Goal: Task Accomplishment & Management: Use online tool/utility

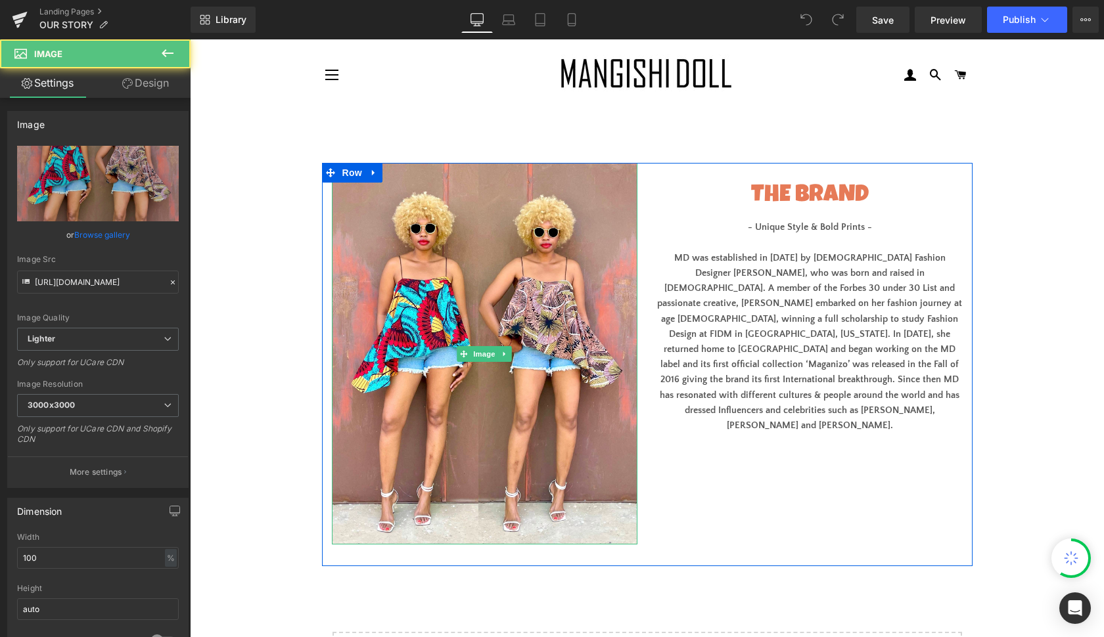
drag, startPoint x: 614, startPoint y: 203, endPoint x: 748, endPoint y: 149, distance: 145.0
click at [614, 203] on img at bounding box center [484, 354] width 305 height 382
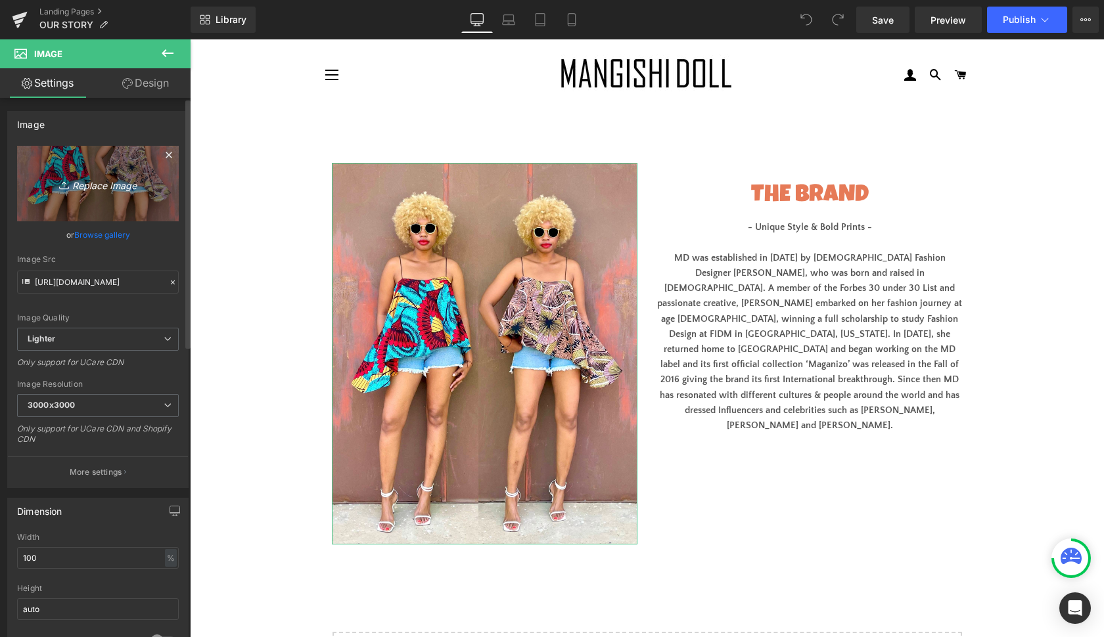
click at [122, 182] on icon "Replace Image" at bounding box center [97, 183] width 105 height 16
type input "C:\fakepath\88C644A5-812F-42CC-8008-C4D60699753E.jpg"
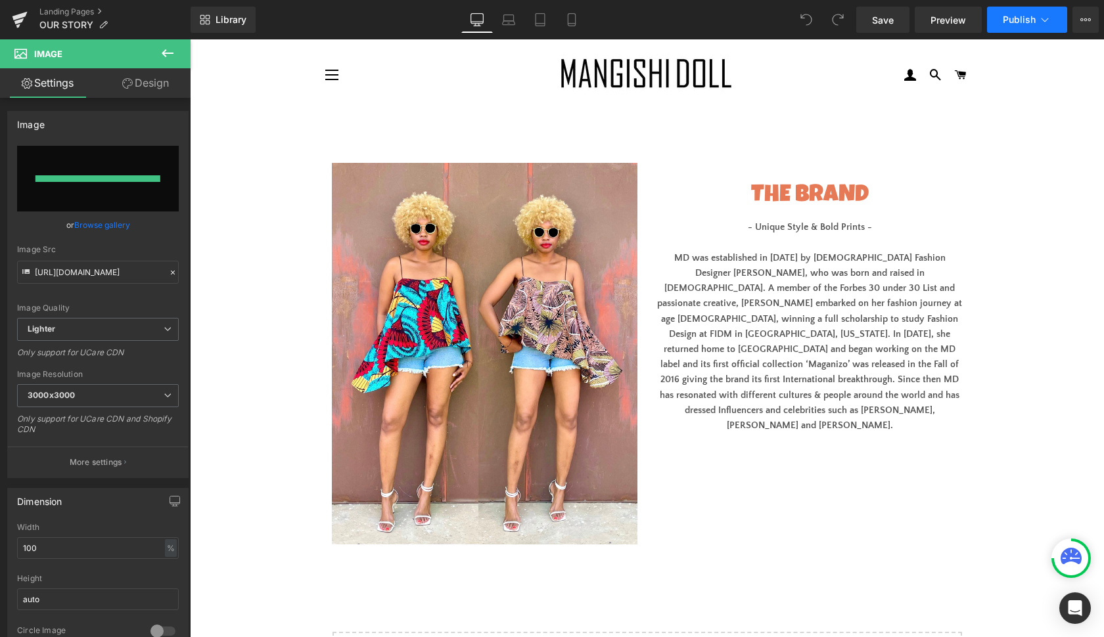
type input "[URL][DOMAIN_NAME]"
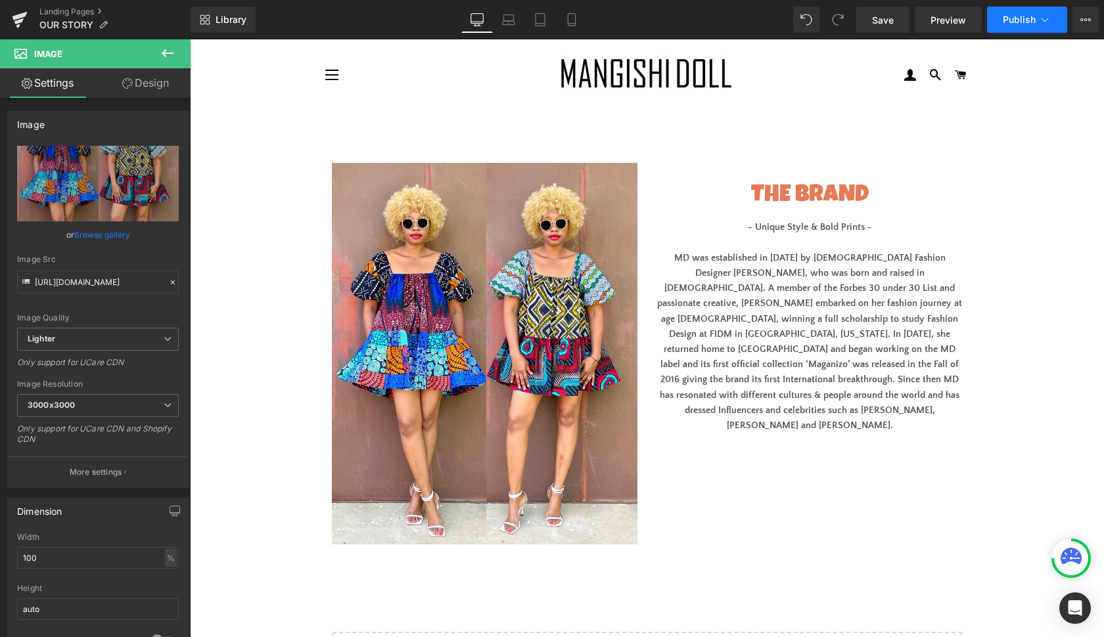
click at [1023, 22] on span "Publish" at bounding box center [1018, 19] width 33 height 11
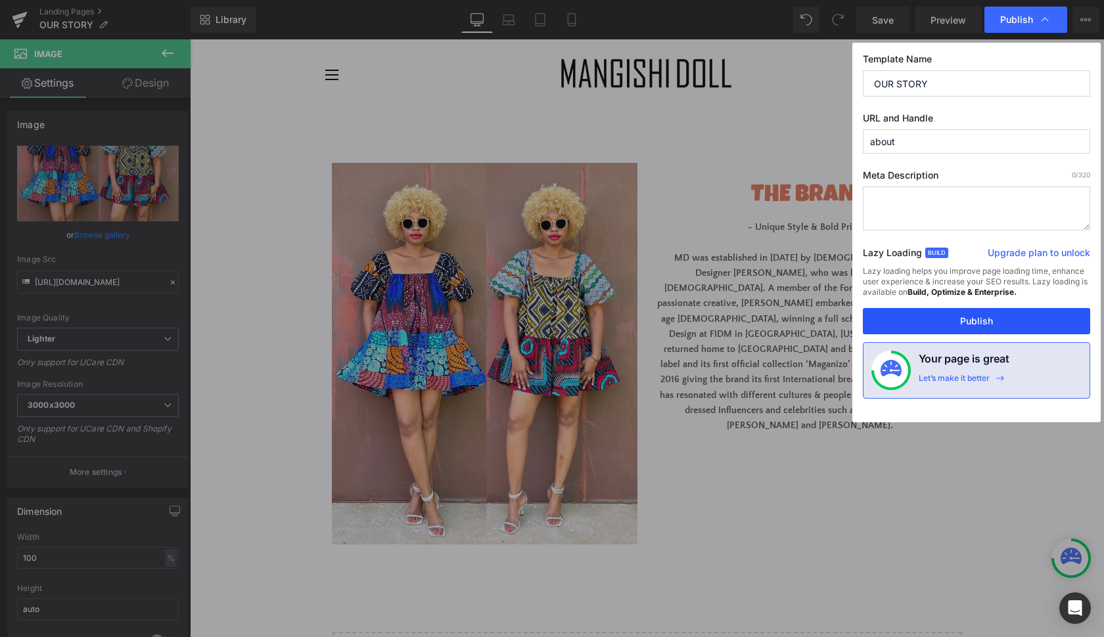
click at [999, 316] on button "Publish" at bounding box center [976, 321] width 227 height 26
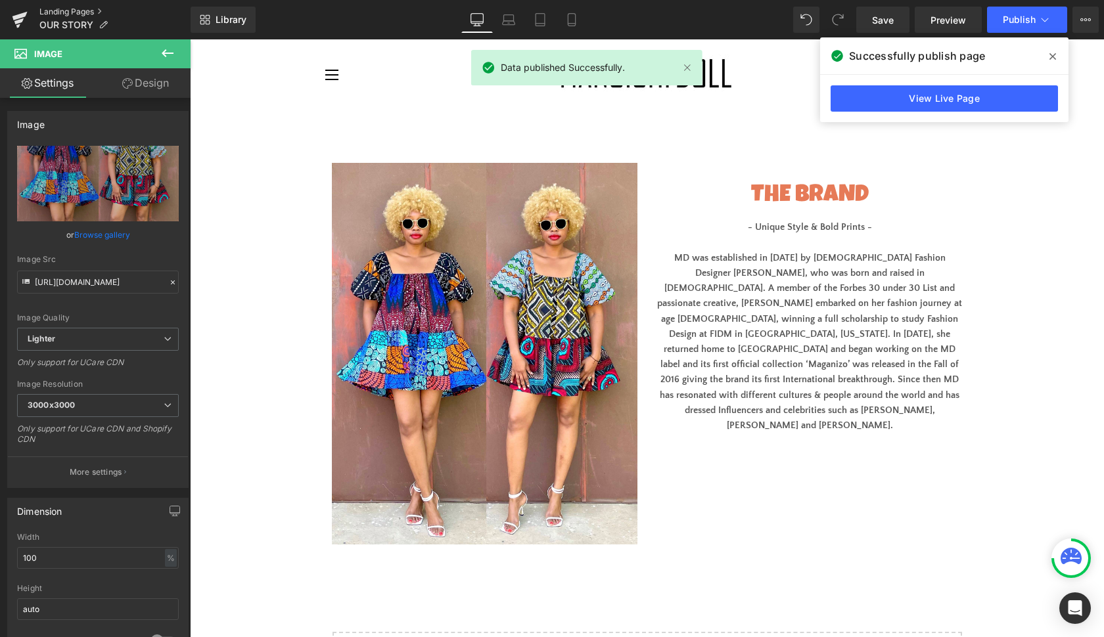
click at [70, 11] on link "Landing Pages" at bounding box center [114, 12] width 151 height 11
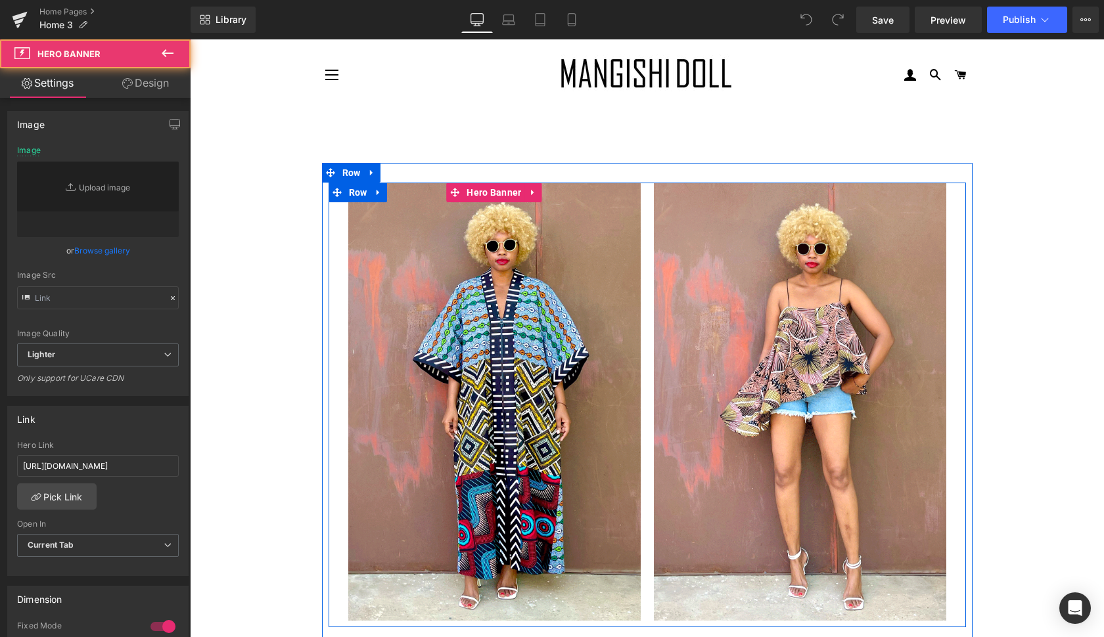
click at [604, 445] on div at bounding box center [494, 402] width 292 height 438
type input "[URL][DOMAIN_NAME]"
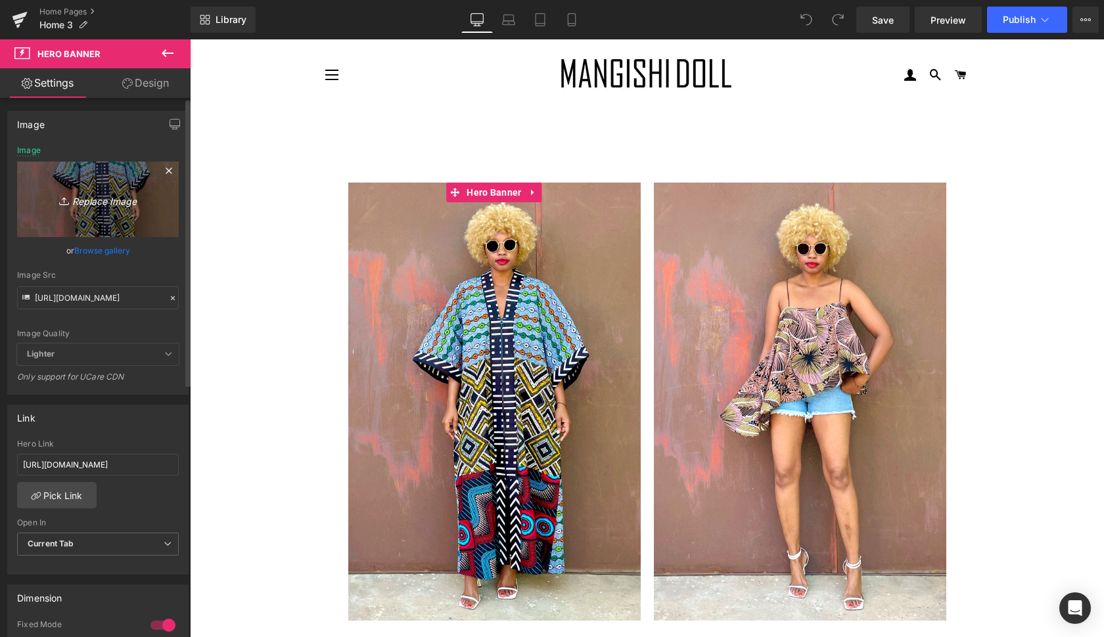
click at [99, 200] on icon "Replace Image" at bounding box center [97, 199] width 105 height 16
type input "C:\fakepath\kasongo4.gif"
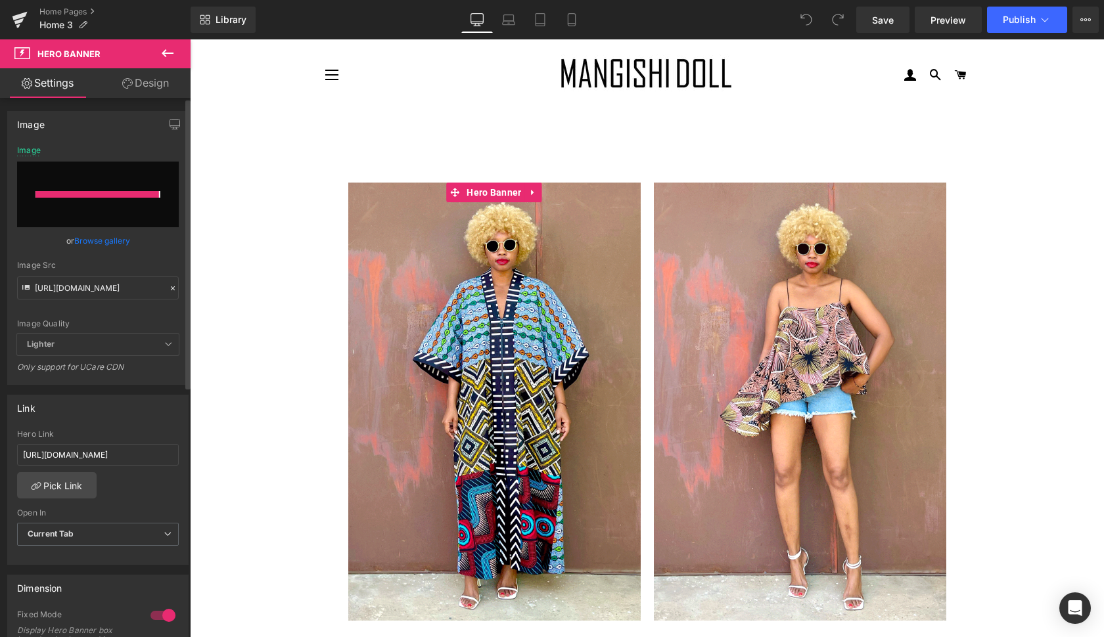
type input "[URL][DOMAIN_NAME]"
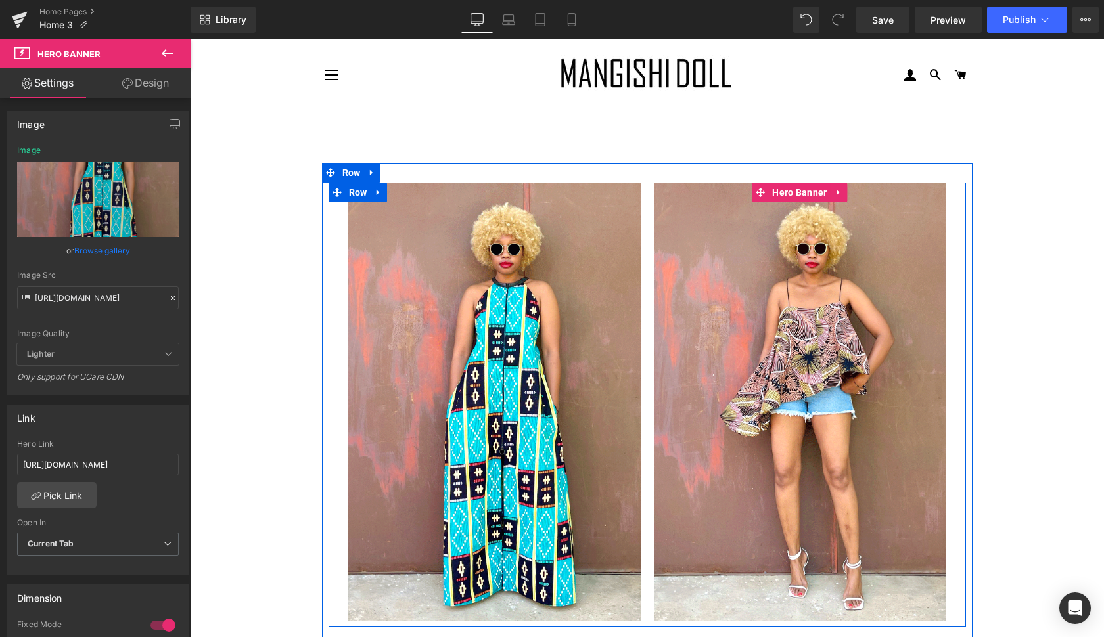
click at [920, 547] on div at bounding box center [800, 402] width 292 height 438
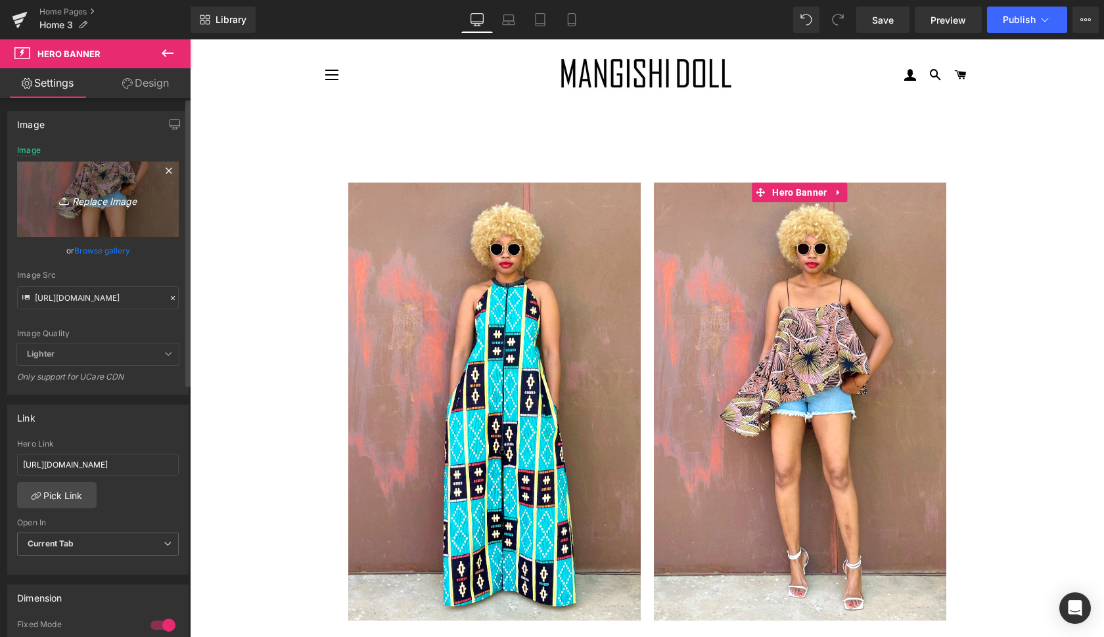
click at [100, 198] on icon "Replace Image" at bounding box center [97, 199] width 105 height 16
type input "C:\fakepath\jose3.gif"
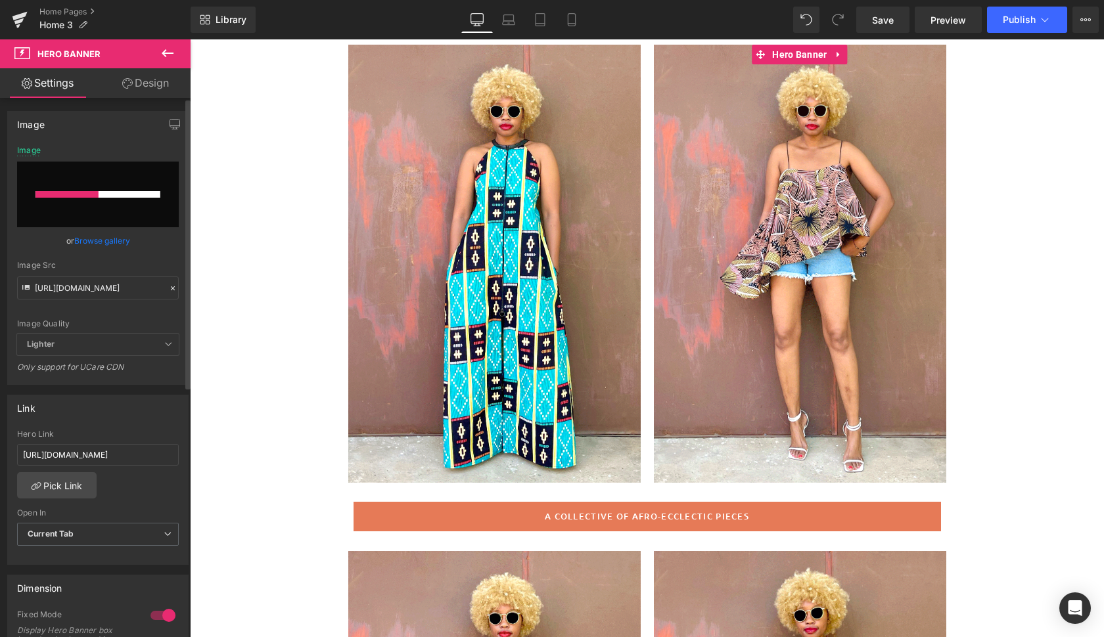
scroll to position [140, 0]
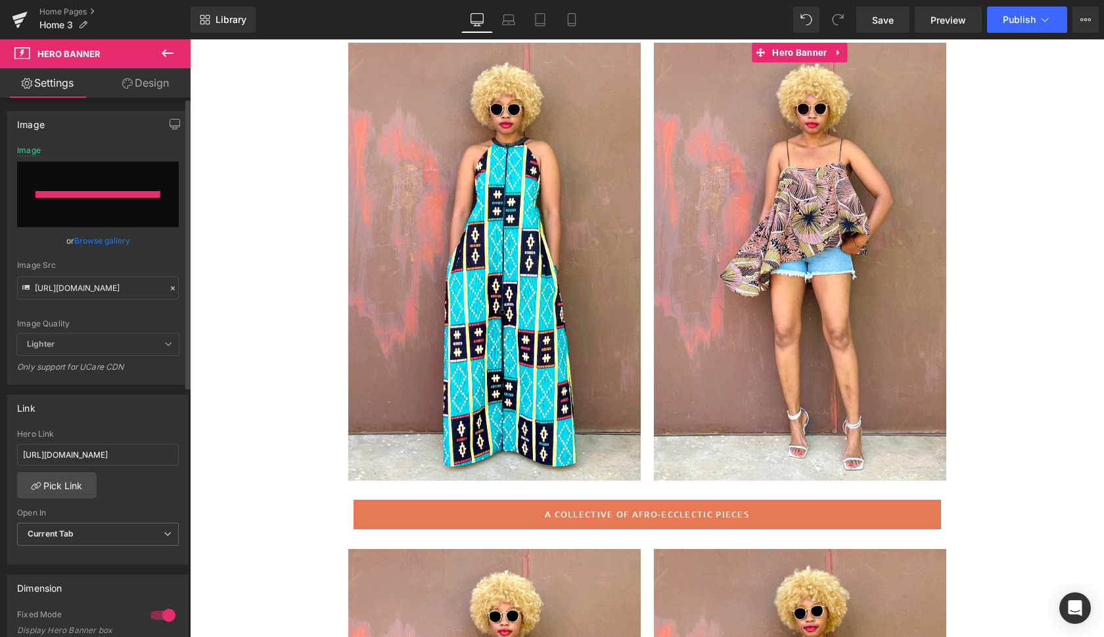
type input "[URL][DOMAIN_NAME]"
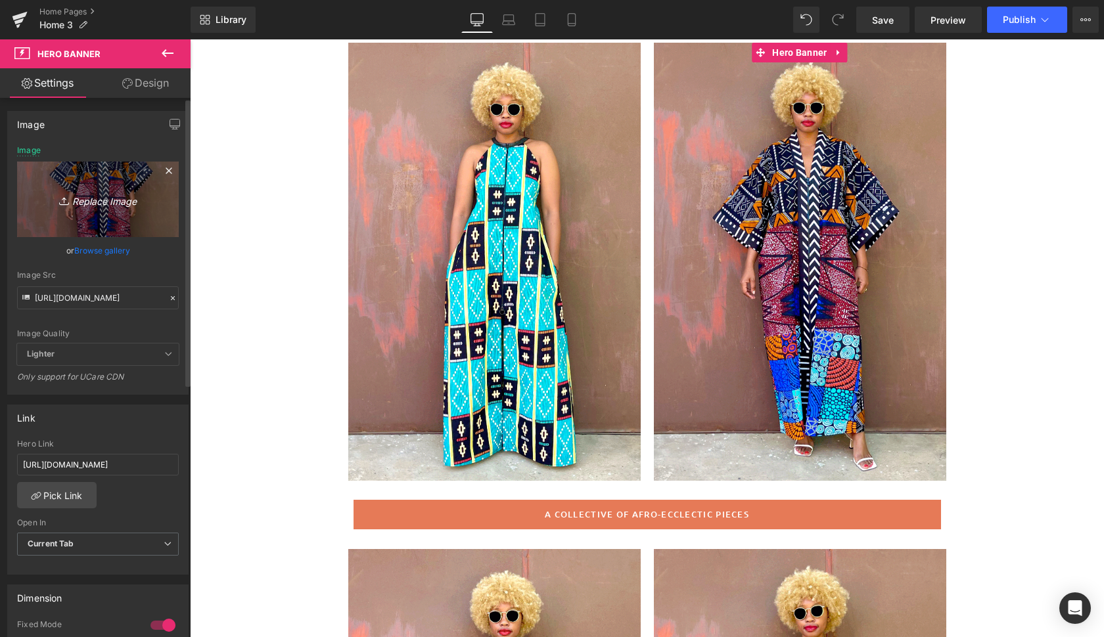
click at [112, 198] on icon "Replace Image" at bounding box center [97, 199] width 105 height 16
type input "C:\fakepath\jose2.gif"
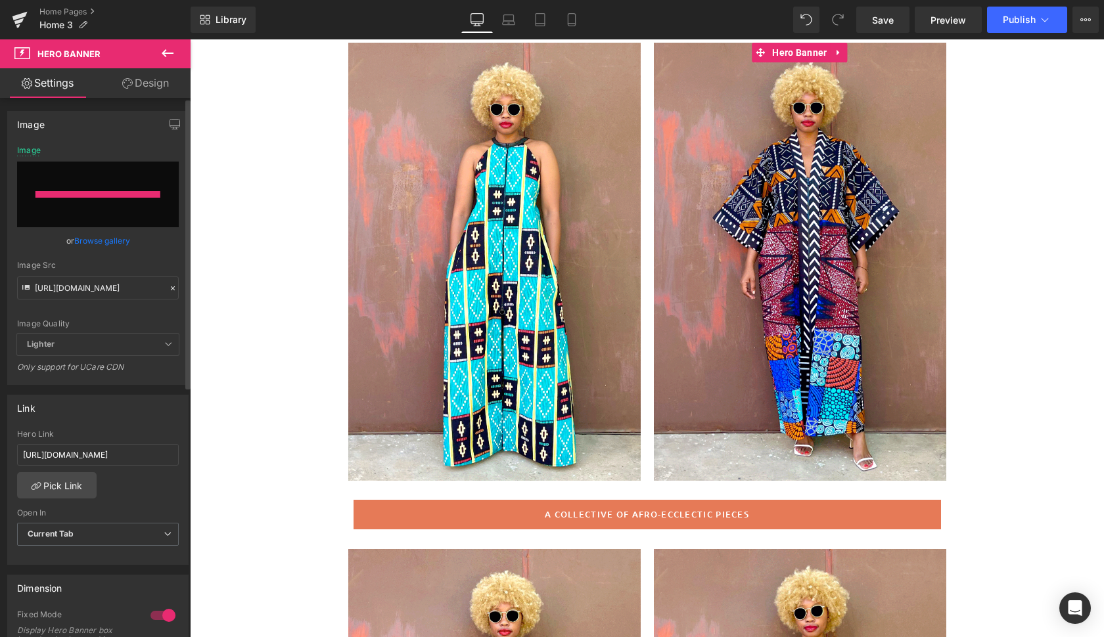
type input "[URL][DOMAIN_NAME]"
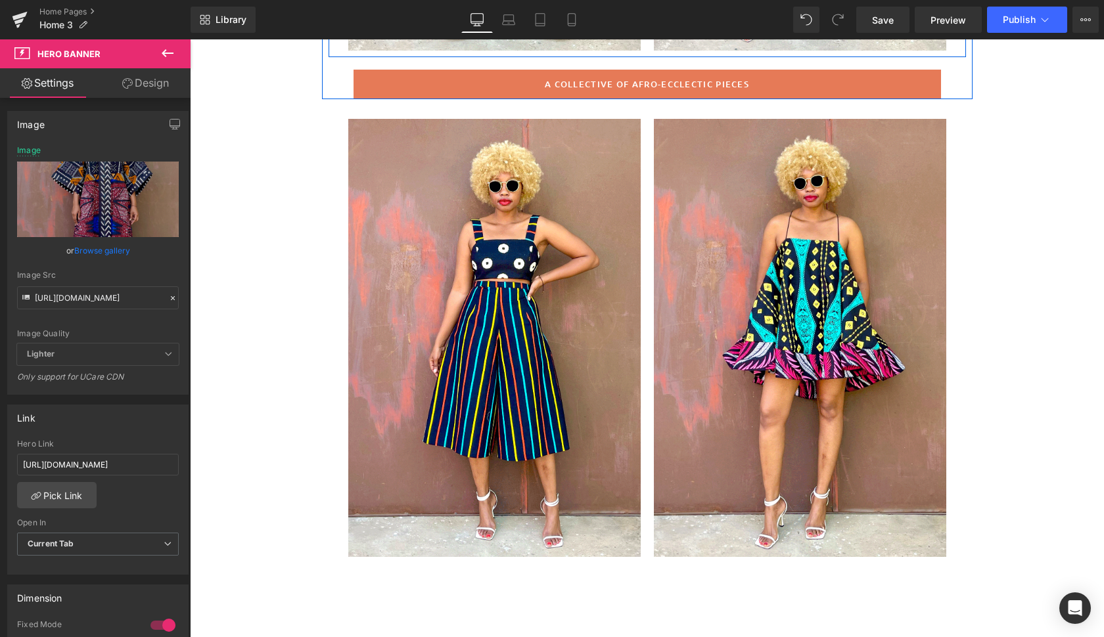
scroll to position [582, 0]
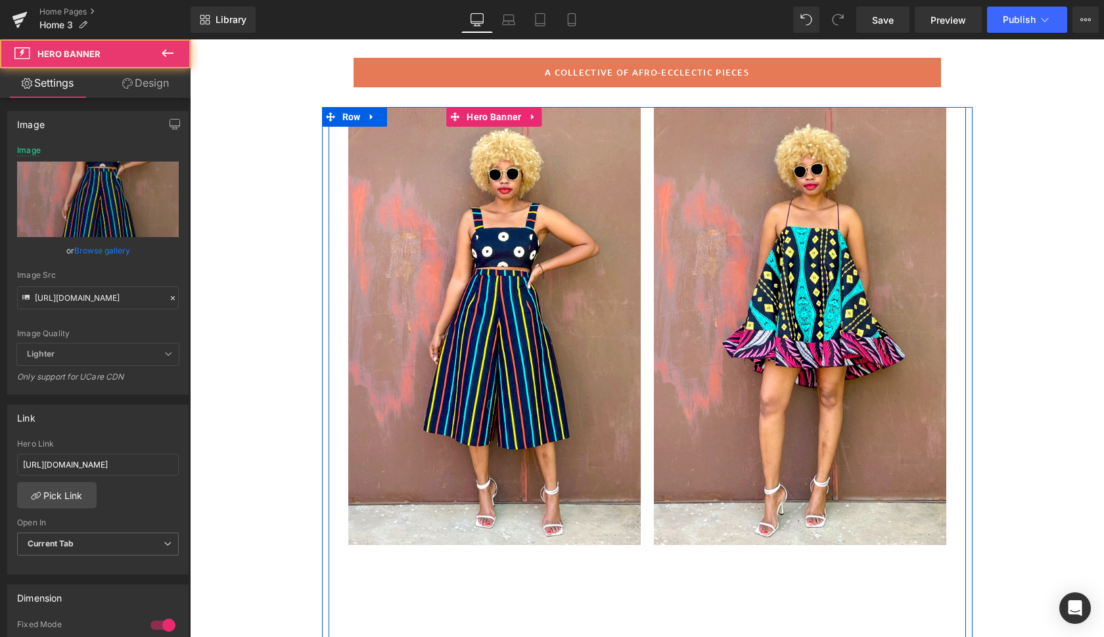
click at [611, 422] on div at bounding box center [494, 326] width 292 height 438
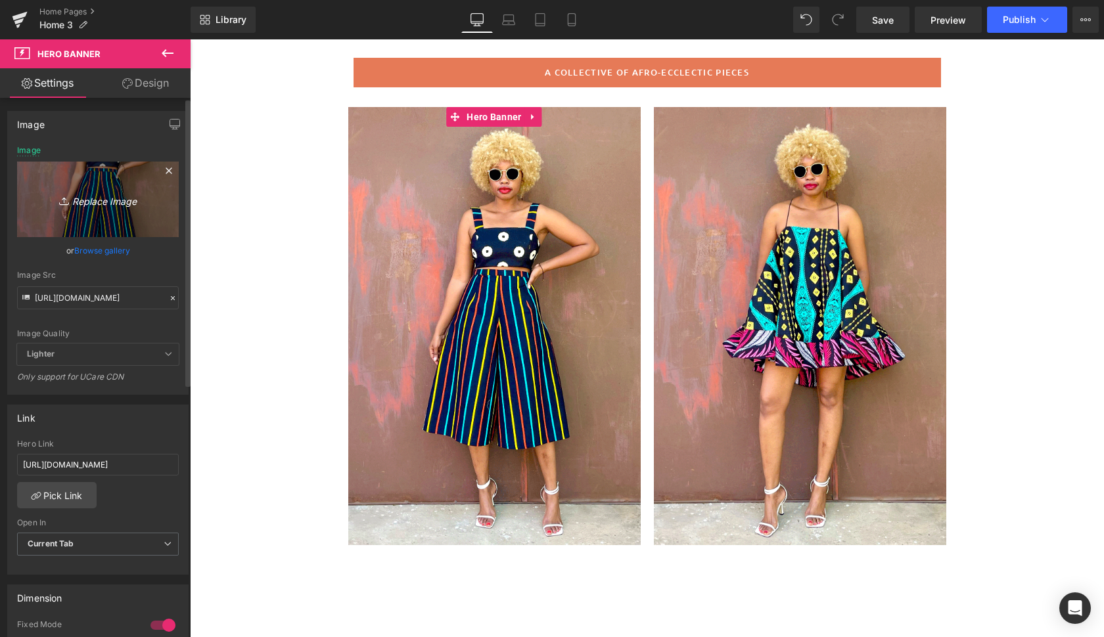
click at [102, 197] on icon "Replace Image" at bounding box center [97, 199] width 105 height 16
type input "C:\fakepath\milik2.gif"
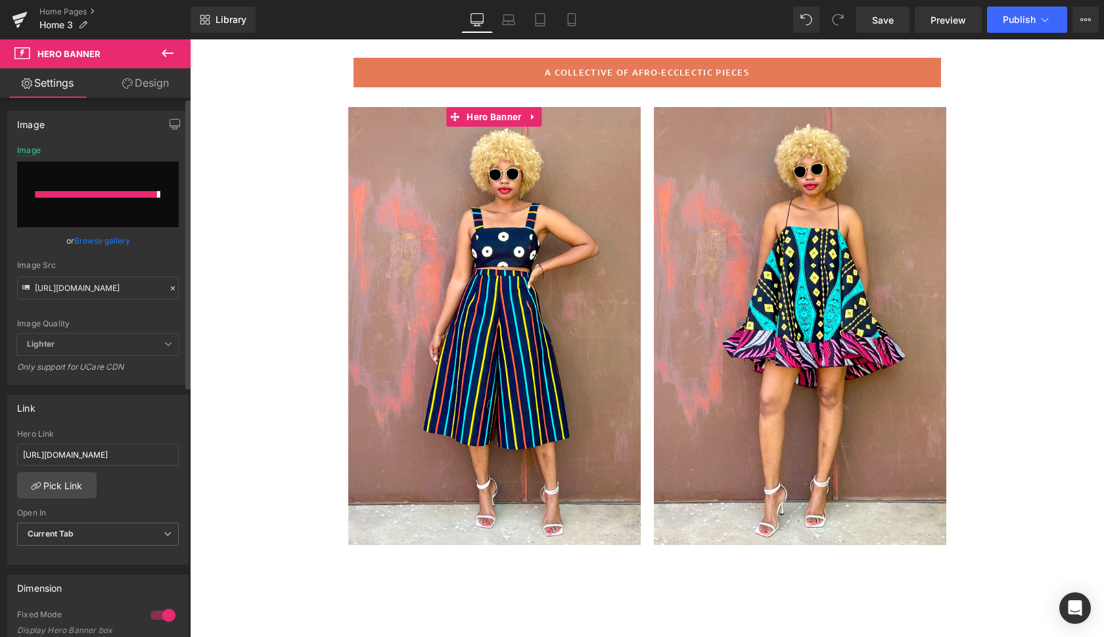
type input "[URL][DOMAIN_NAME]"
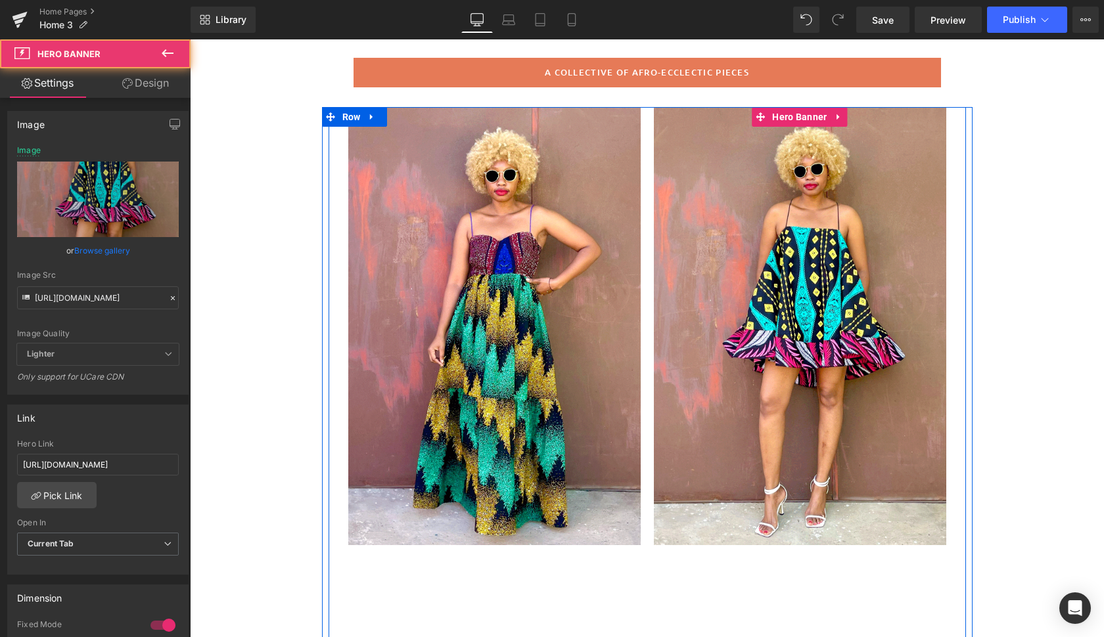
click at [909, 443] on div at bounding box center [800, 326] width 292 height 438
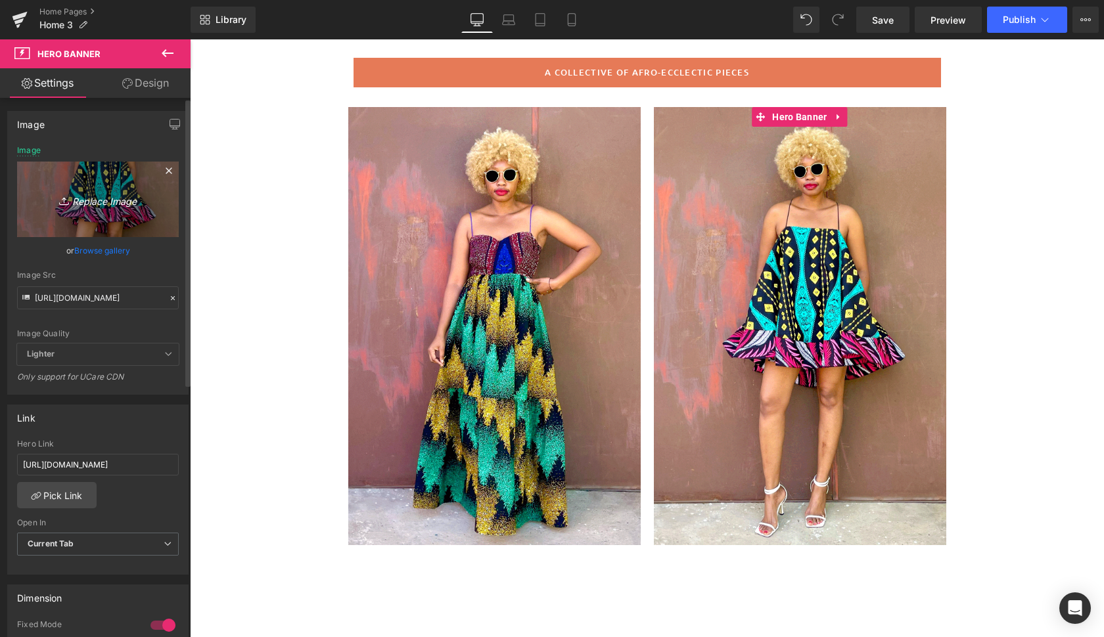
click at [87, 198] on icon "Replace Image" at bounding box center [97, 199] width 105 height 16
type input "C:\fakepath\lom9.gif"
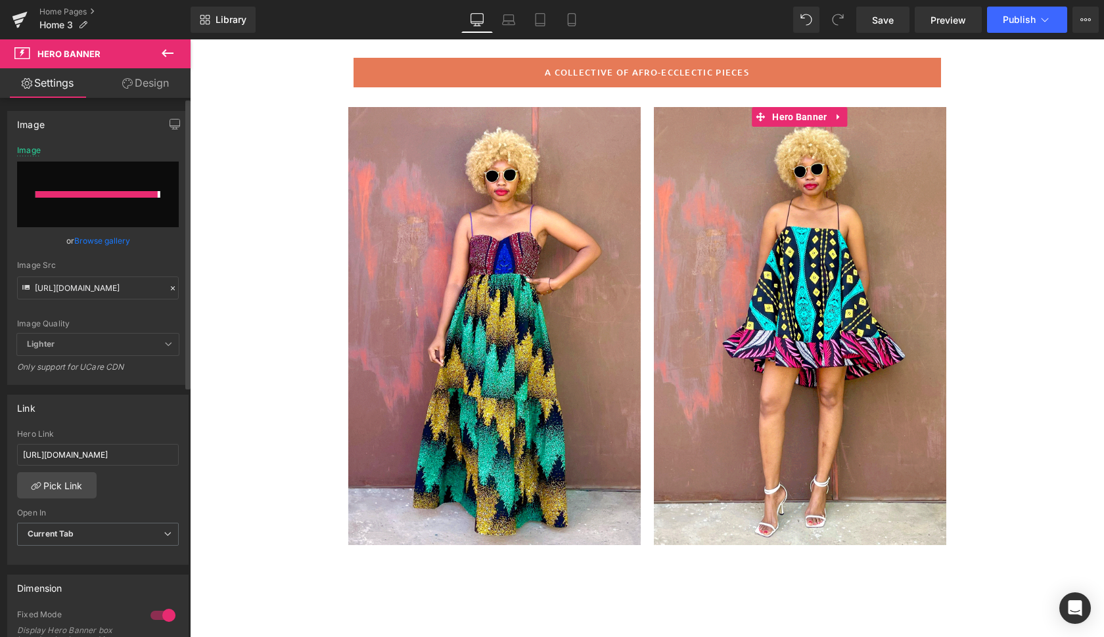
type input "[URL][DOMAIN_NAME]"
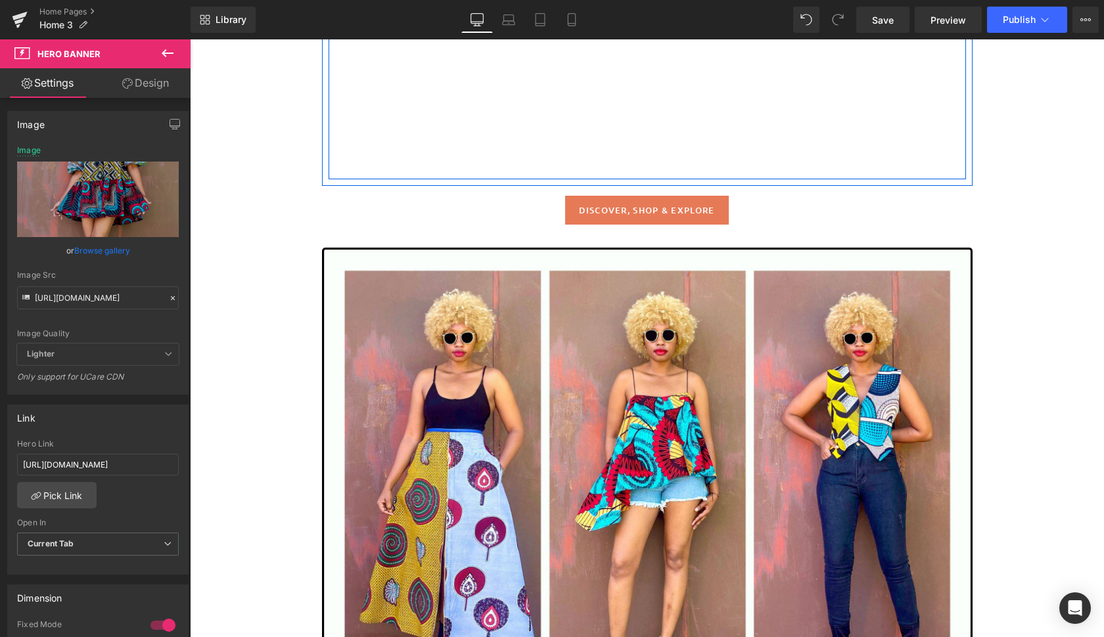
scroll to position [2414, 0]
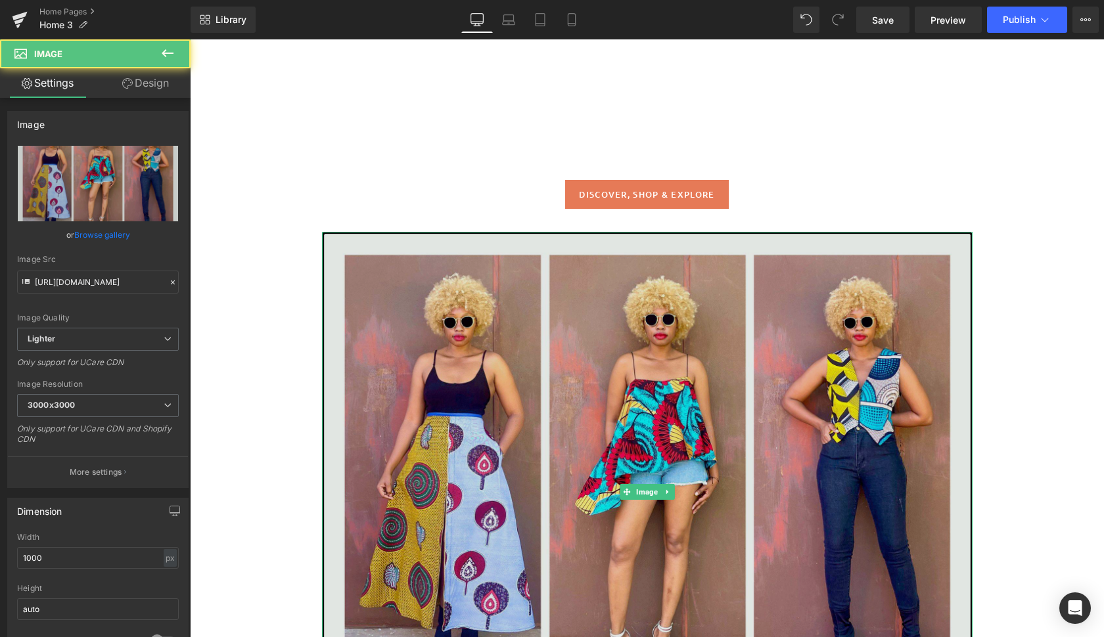
click at [887, 442] on img at bounding box center [647, 492] width 650 height 520
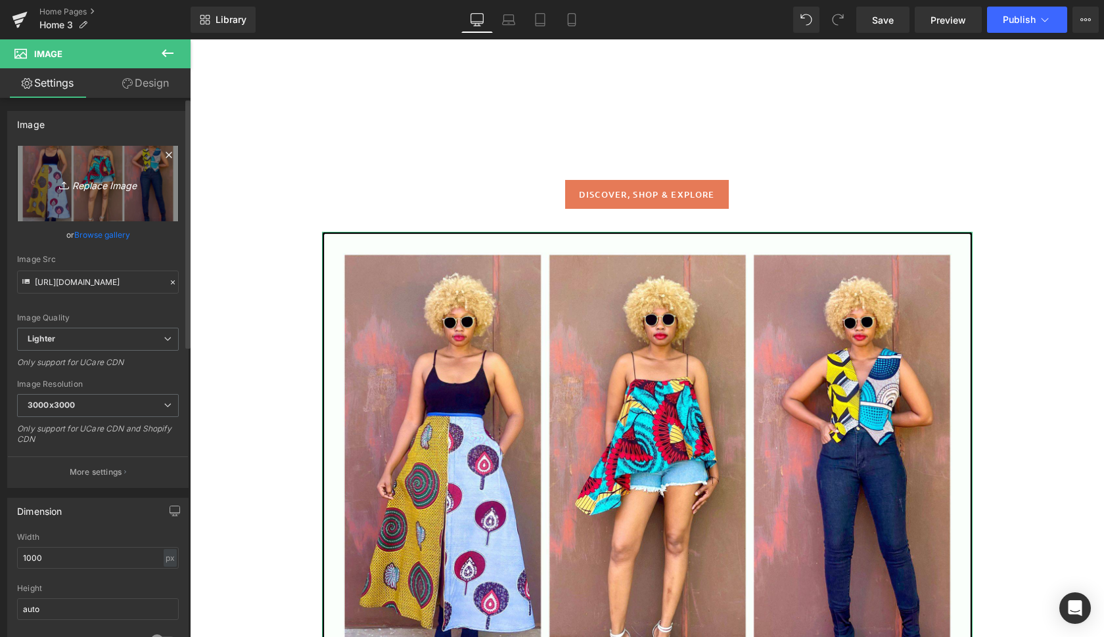
click at [106, 183] on icon "Replace Image" at bounding box center [97, 183] width 105 height 16
type input "C:\fakepath\Copy of Copy of artist [PERSON_NAME]-23.jpg"
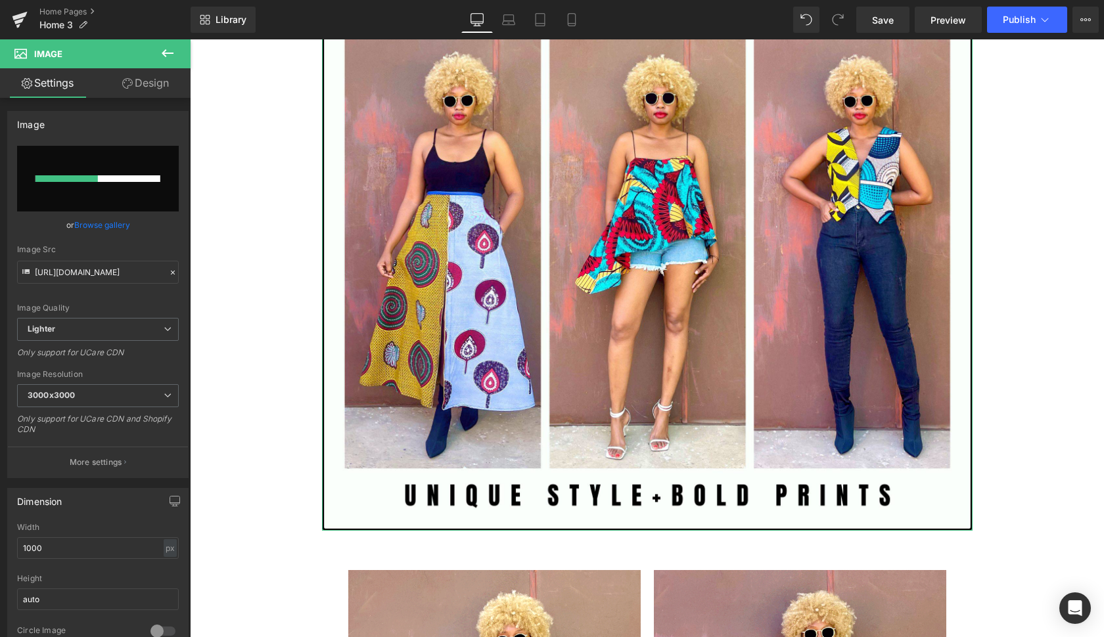
scroll to position [2632, 0]
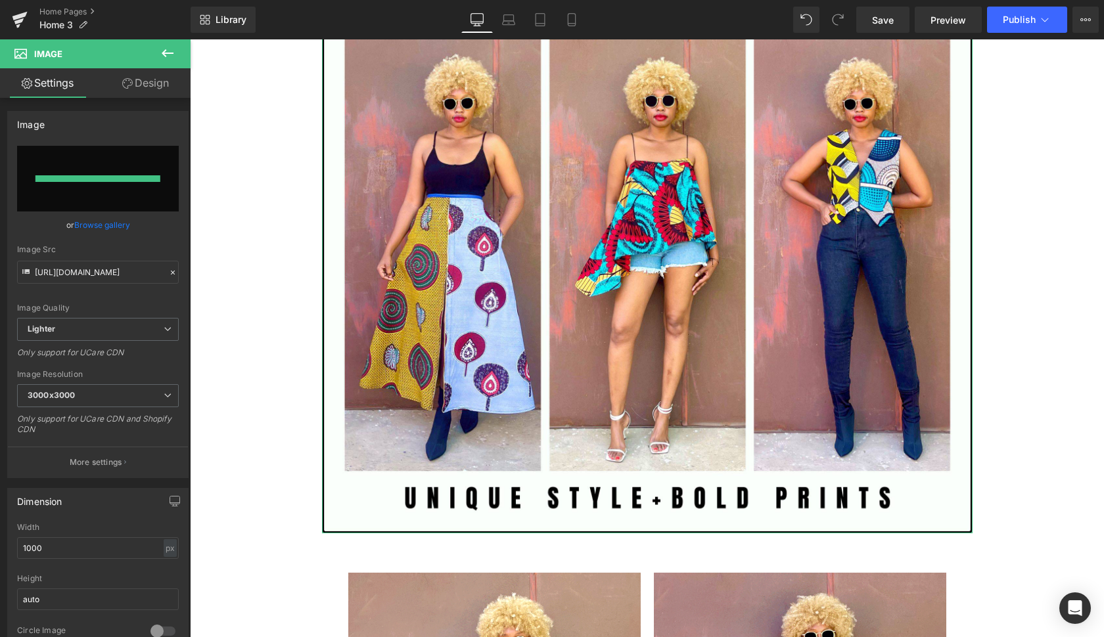
type input "[URL][DOMAIN_NAME]"
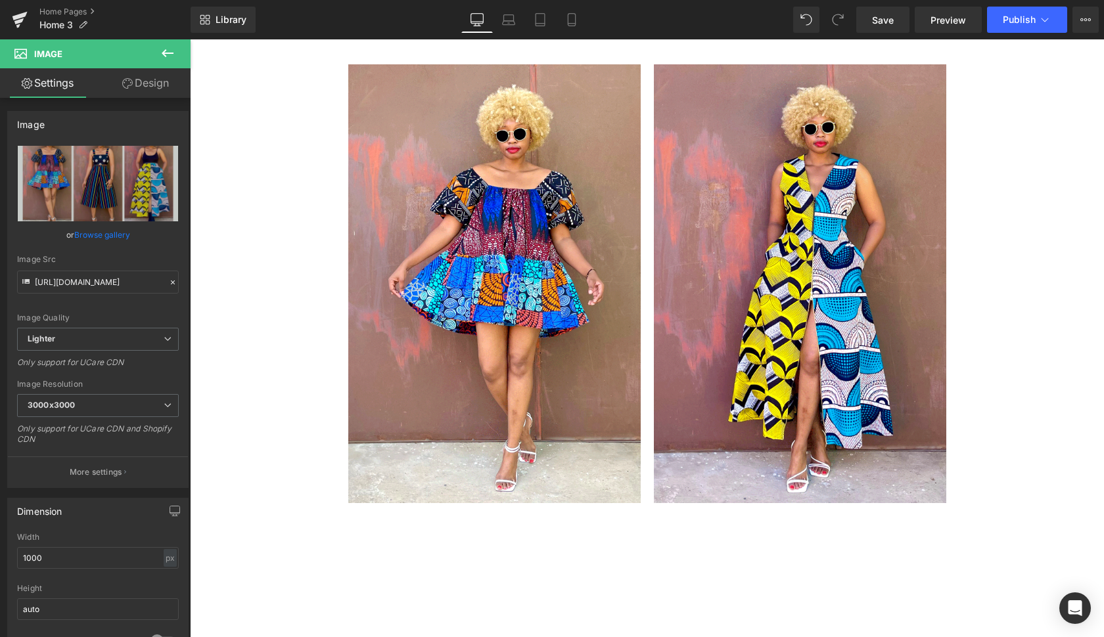
scroll to position [3145, 0]
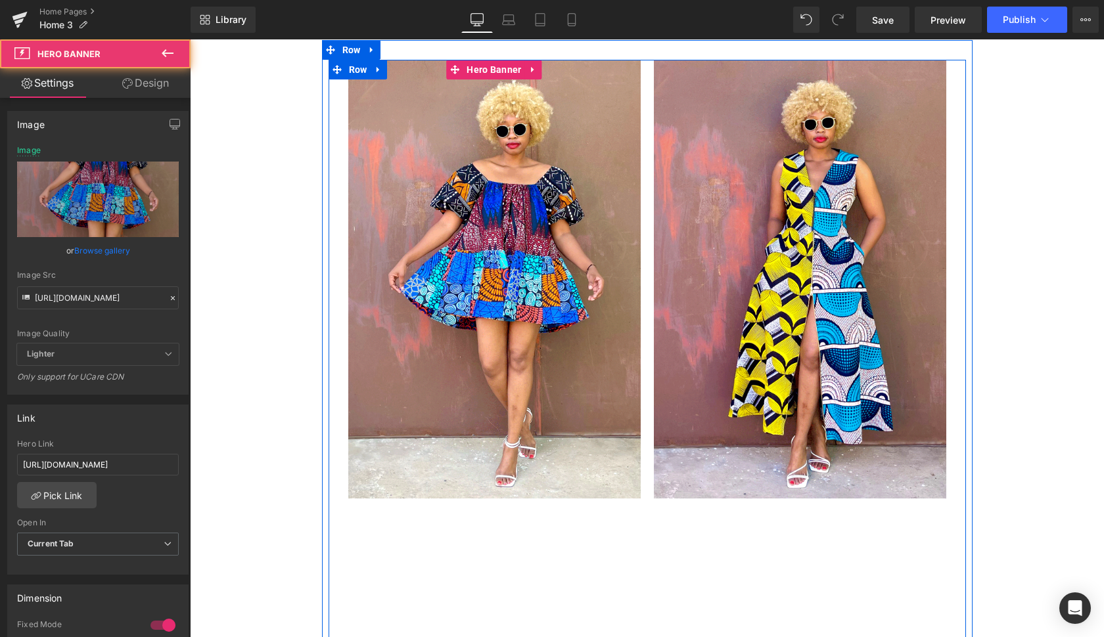
click at [606, 351] on div at bounding box center [494, 279] width 292 height 438
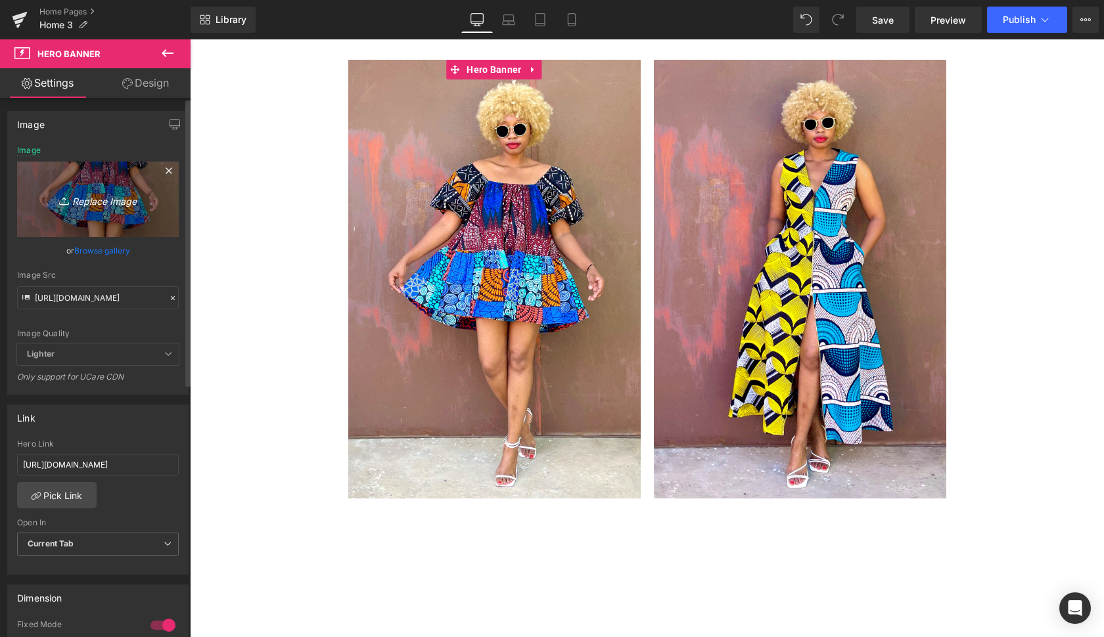
click at [116, 201] on icon "Replace Image" at bounding box center [97, 199] width 105 height 16
type input "C:\fakepath\sib.gif"
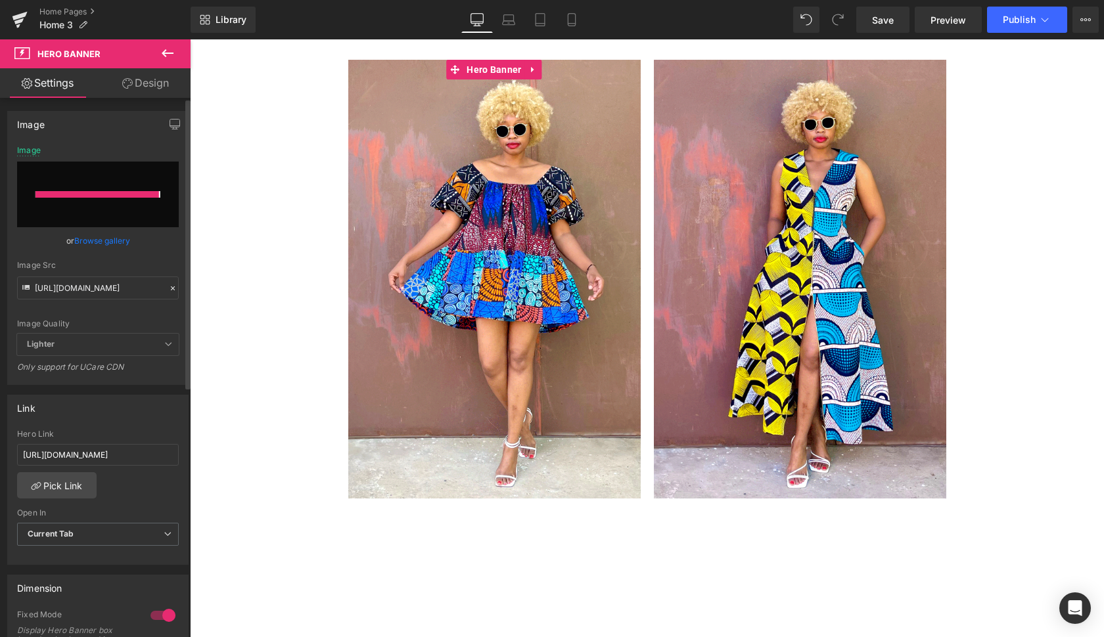
type input "[URL][DOMAIN_NAME]"
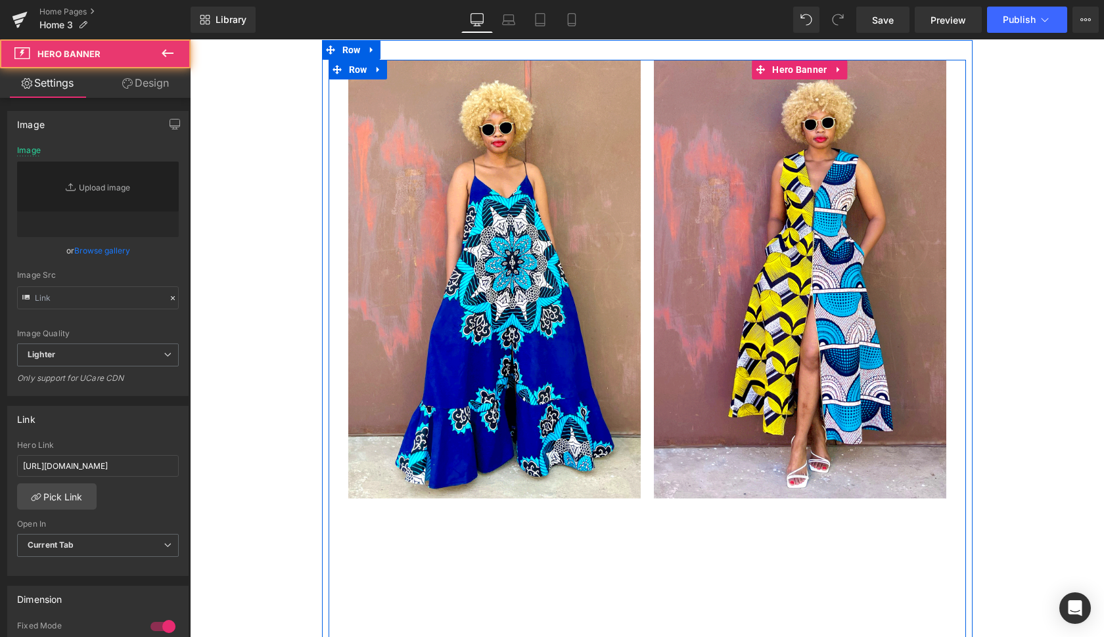
type input "[URL][DOMAIN_NAME]"
click at [743, 426] on div at bounding box center [800, 279] width 292 height 438
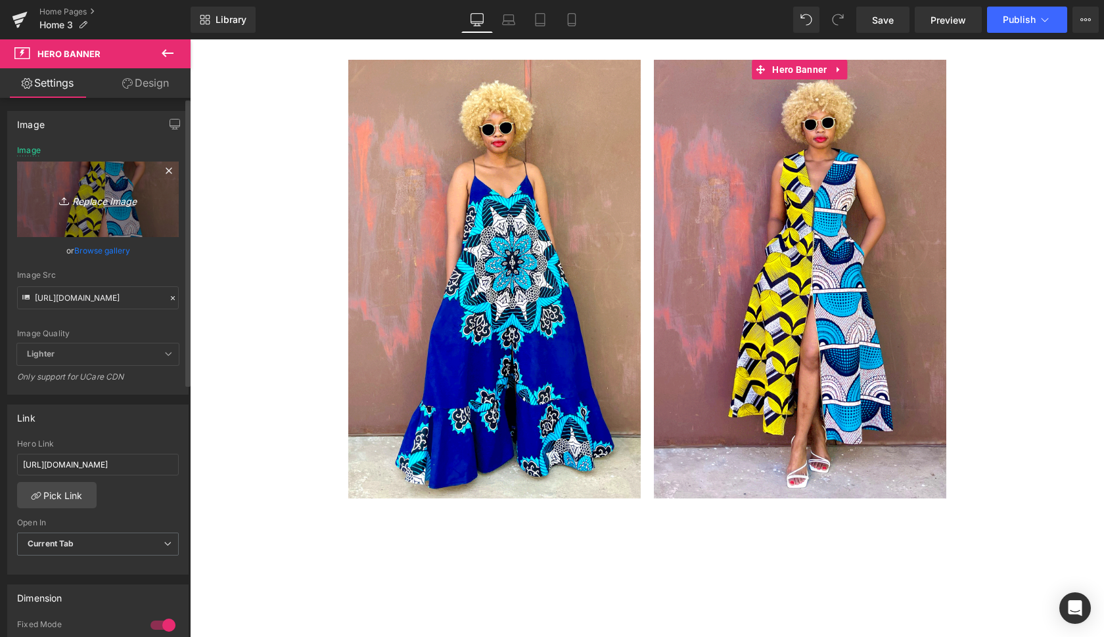
click at [108, 198] on icon "Replace Image" at bounding box center [97, 199] width 105 height 16
type input "C:\fakepath\kasongo6.gif"
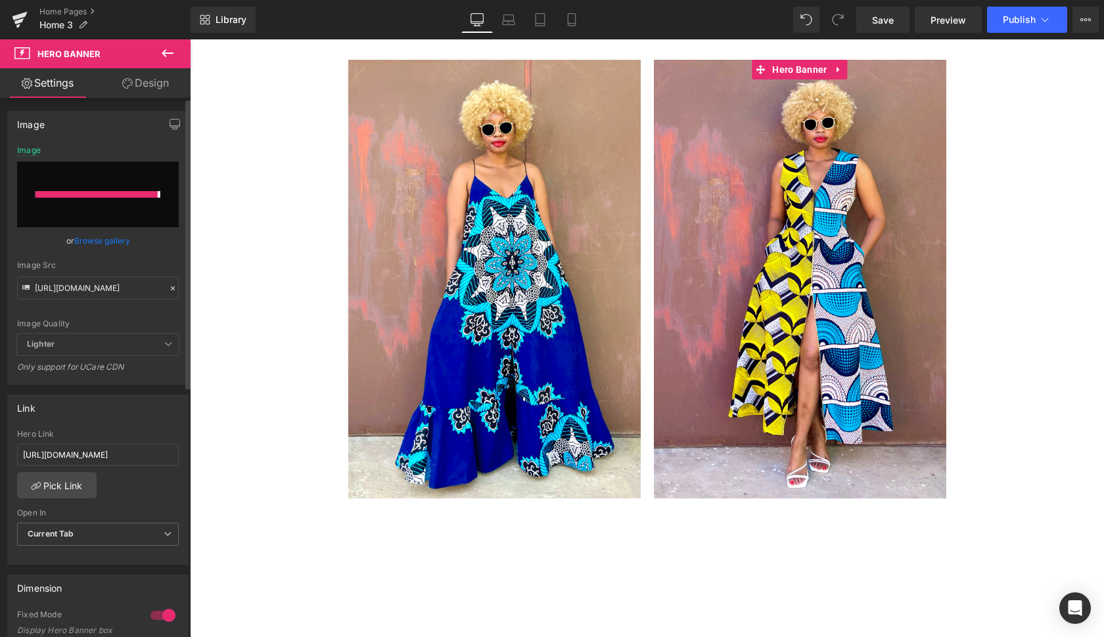
type input "[URL][DOMAIN_NAME]"
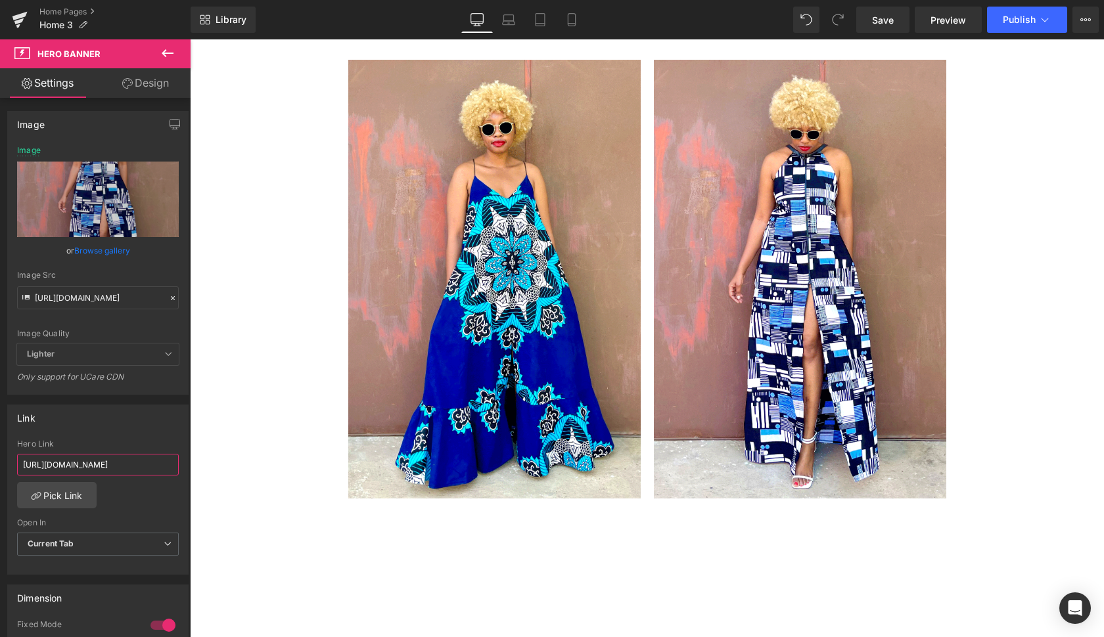
drag, startPoint x: 210, startPoint y: 499, endPoint x: 239, endPoint y: 487, distance: 32.1
type input "[URL][DOMAIN_NAME]"
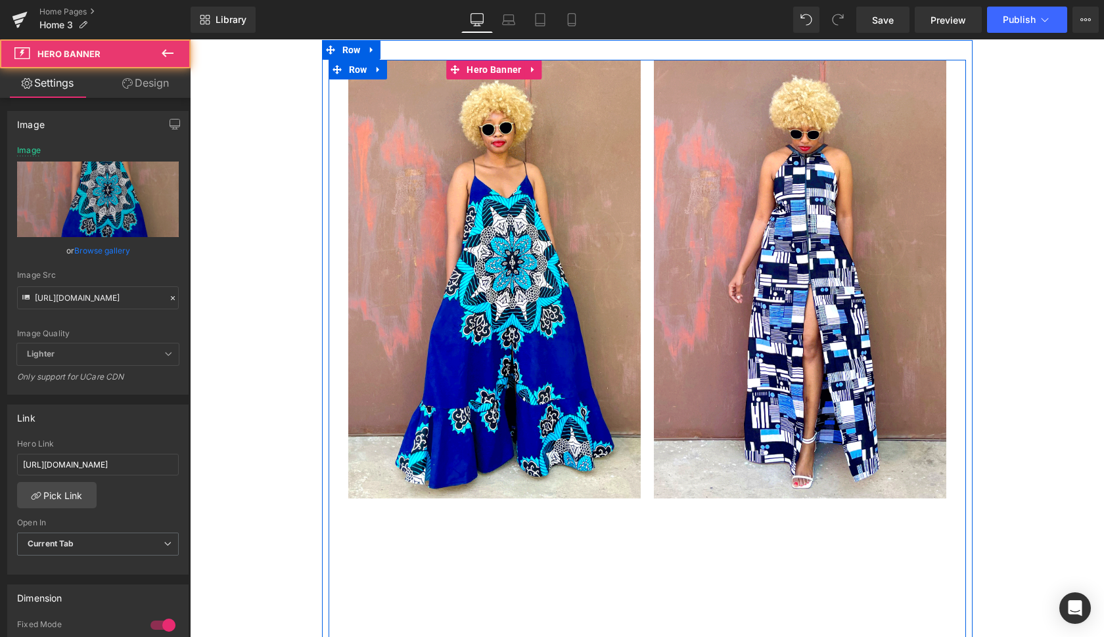
click at [532, 446] on div at bounding box center [494, 279] width 292 height 438
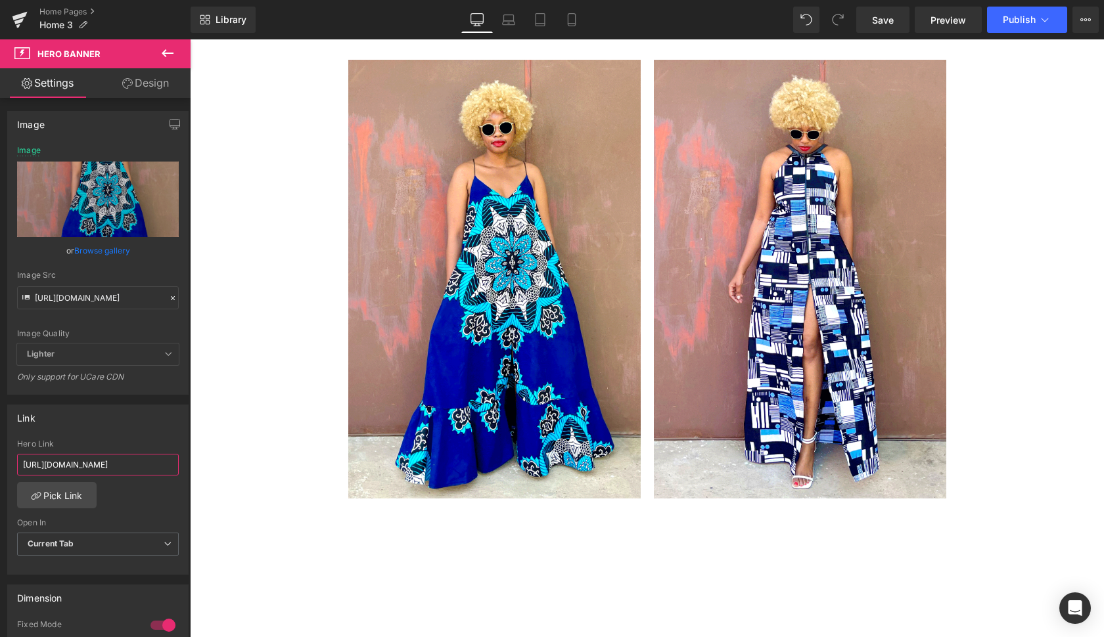
drag, startPoint x: 207, startPoint y: 500, endPoint x: 304, endPoint y: 462, distance: 103.6
paste input "[URL][DOMAIN_NAME]"
type input "[URL][DOMAIN_NAME]"
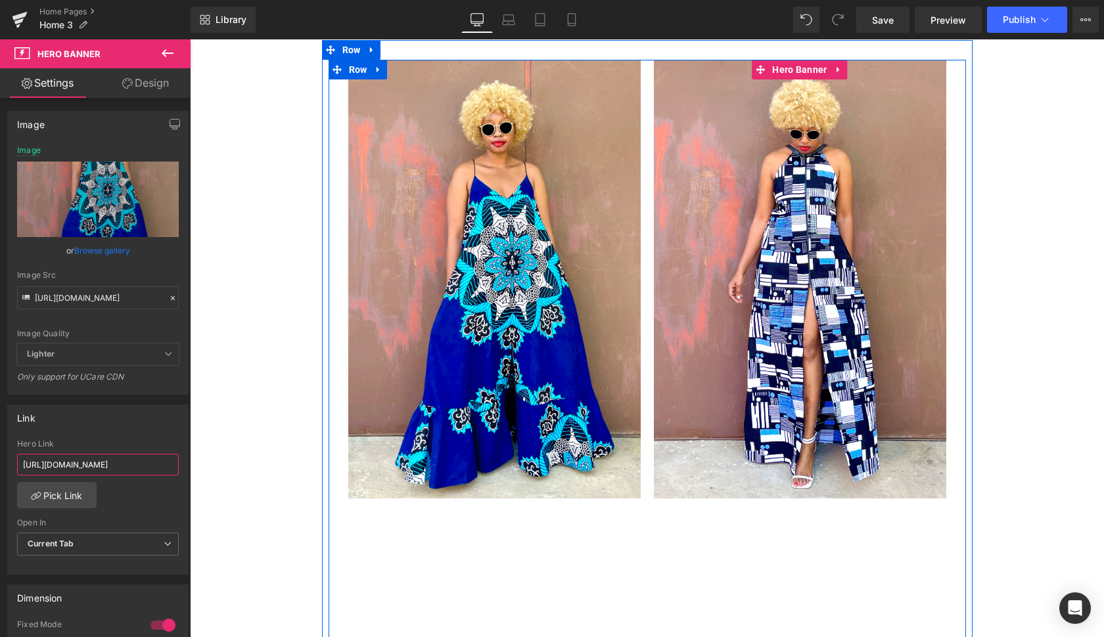
click at [715, 292] on span "Text Block" at bounding box center [800, 279] width 292 height 33
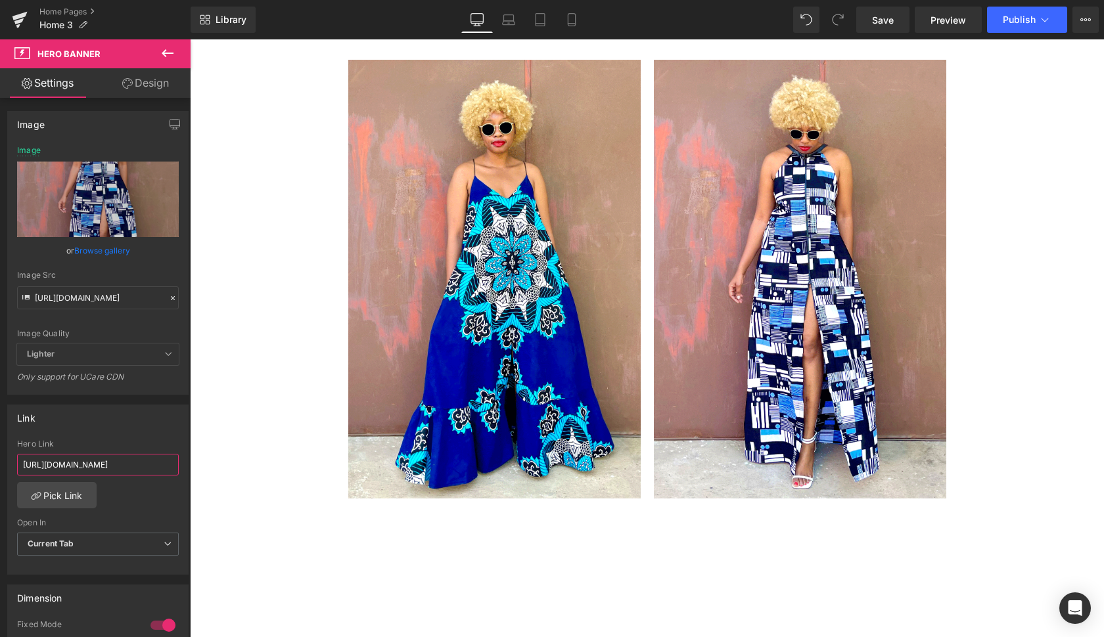
drag, startPoint x: 210, startPoint y: 502, endPoint x: 313, endPoint y: 482, distance: 105.7
paste input "text"
type input "[URL][DOMAIN_NAME]"
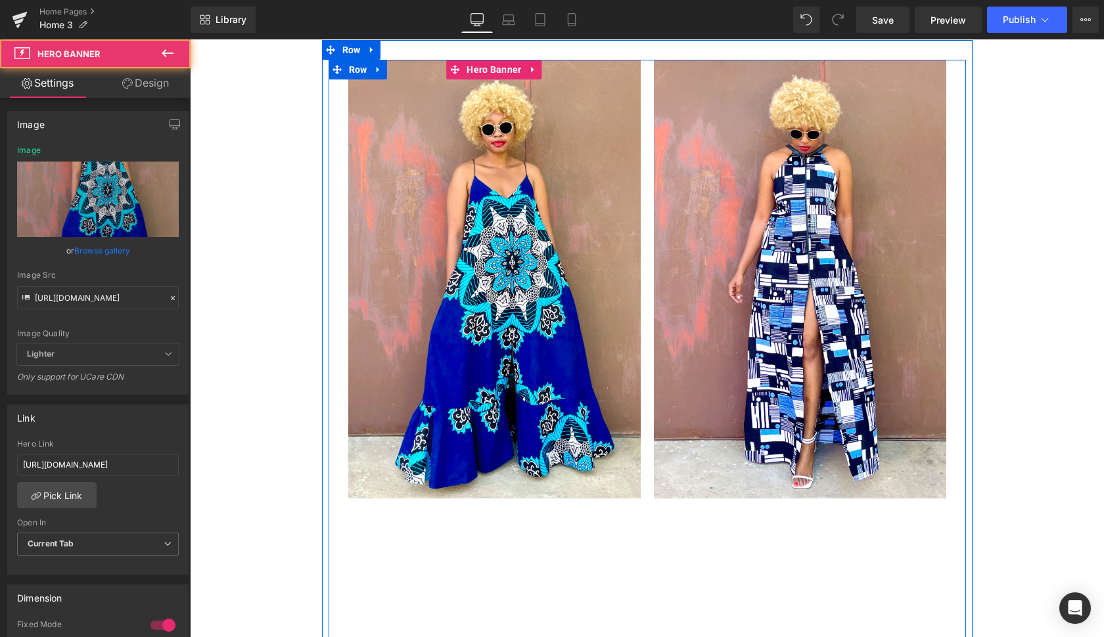
click at [616, 355] on div at bounding box center [494, 279] width 292 height 438
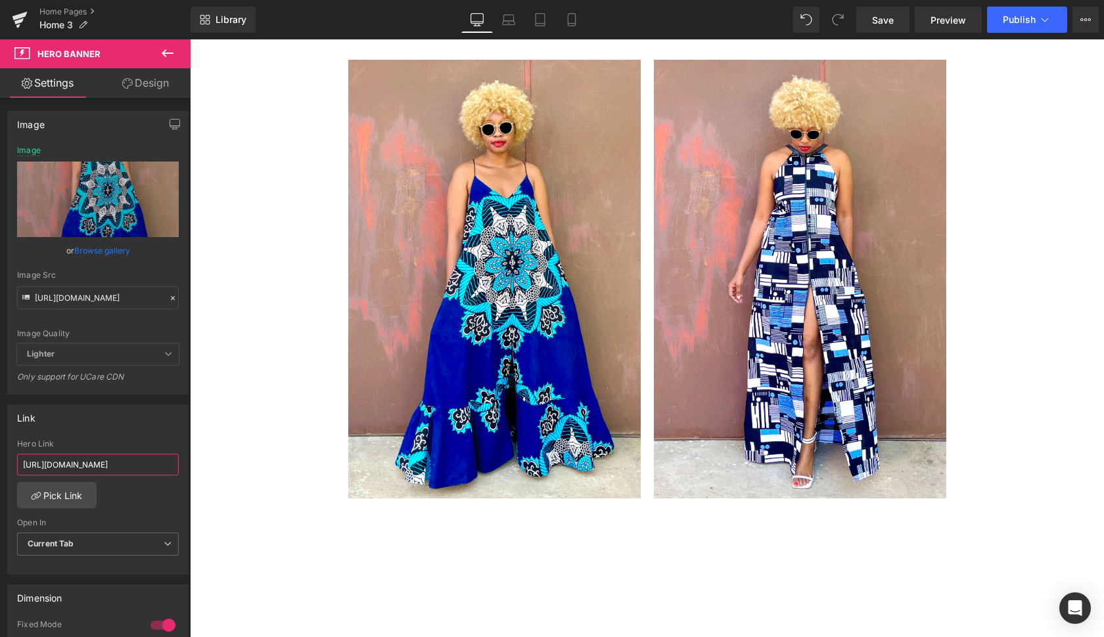
drag, startPoint x: 208, startPoint y: 505, endPoint x: 309, endPoint y: 482, distance: 103.7
paste input "[PERSON_NAME]-maxi-coconut-copy-3"
type input "[URL][DOMAIN_NAME][PERSON_NAME]"
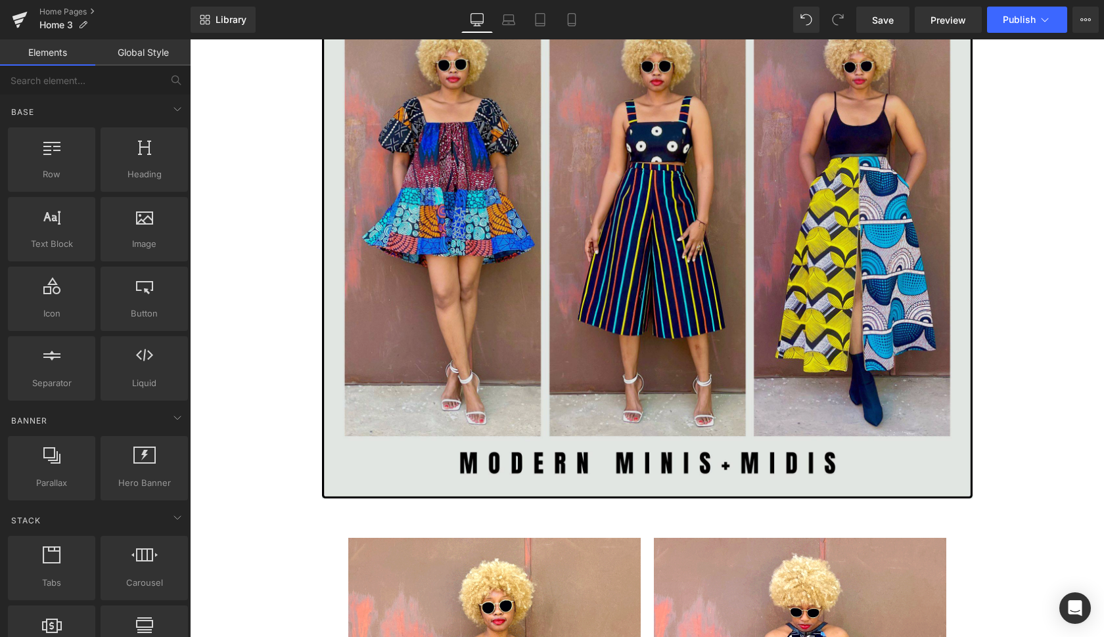
scroll to position [2647, 0]
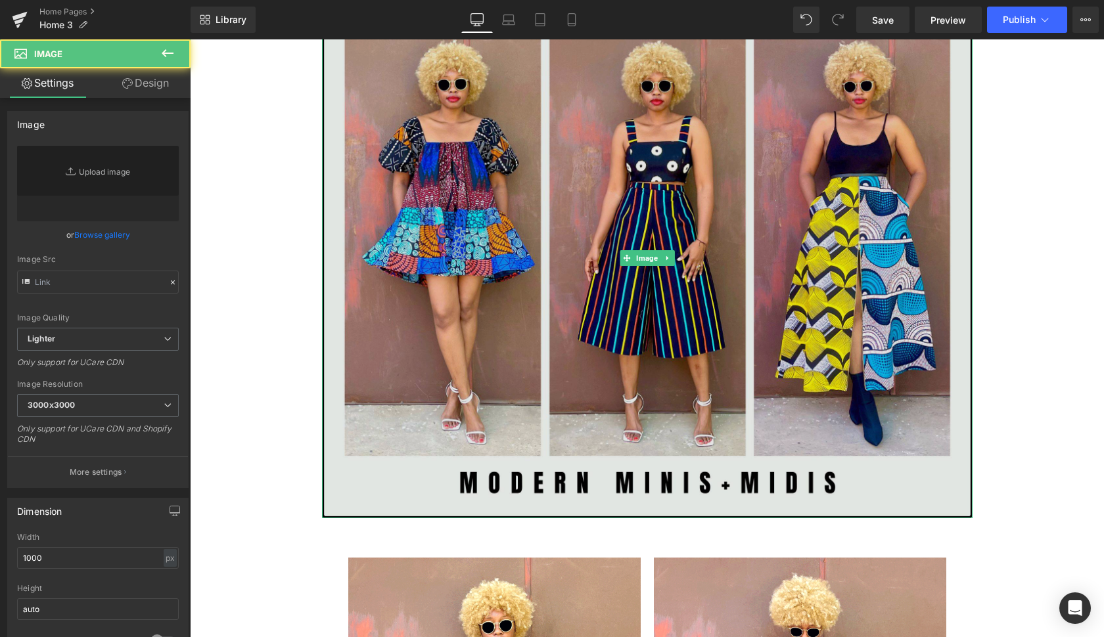
drag, startPoint x: 740, startPoint y: 405, endPoint x: 355, endPoint y: 567, distance: 417.8
click at [740, 405] on img at bounding box center [647, 258] width 650 height 520
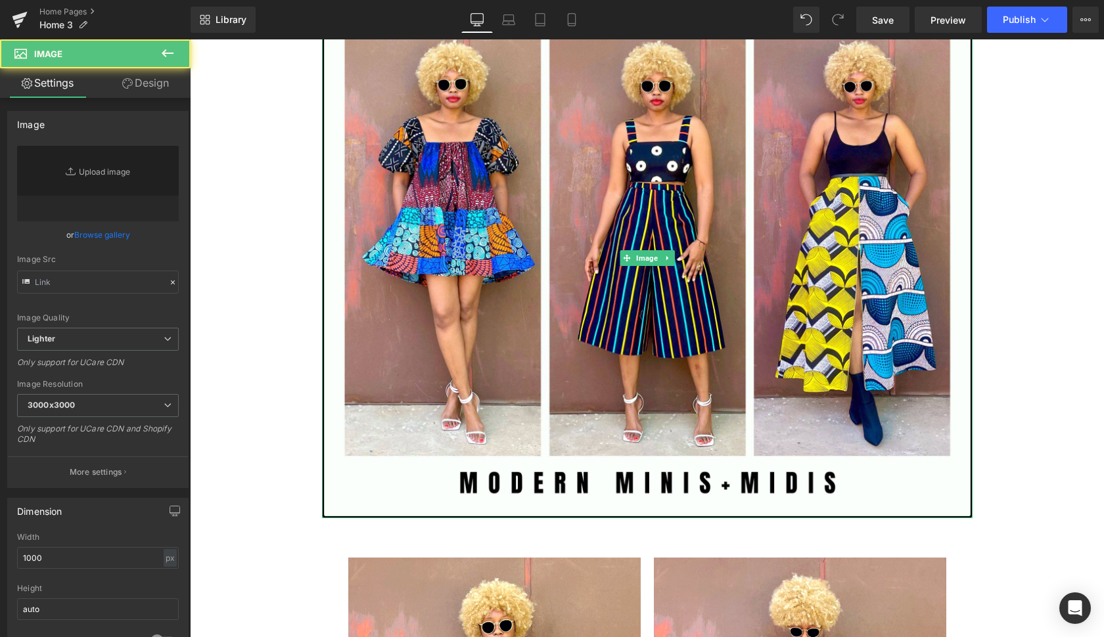
type input "[URL][DOMAIN_NAME]"
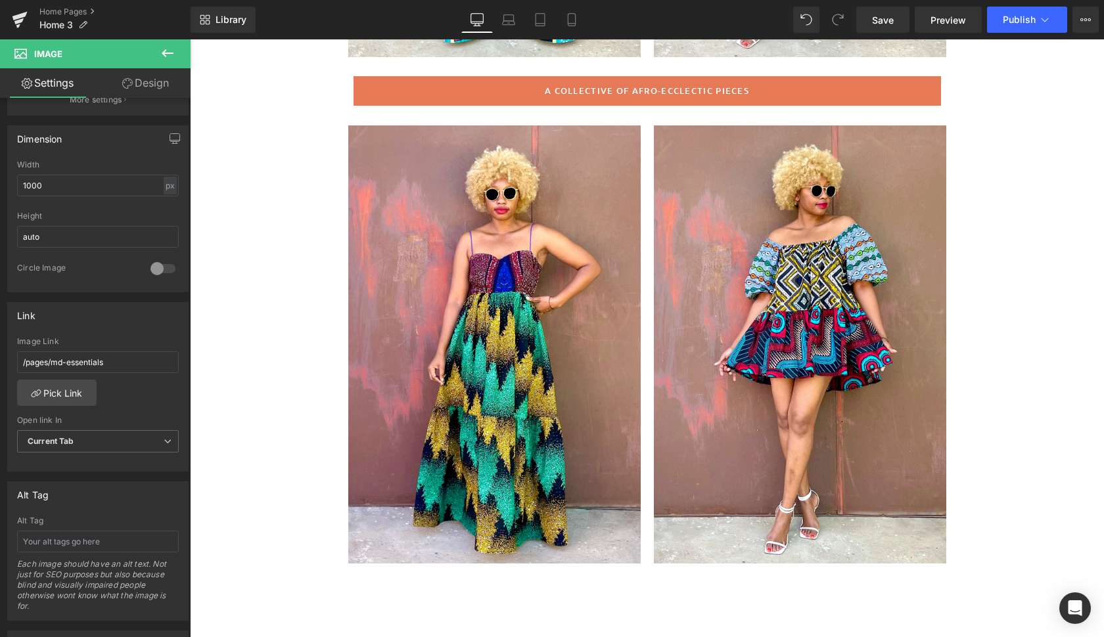
scroll to position [559, 0]
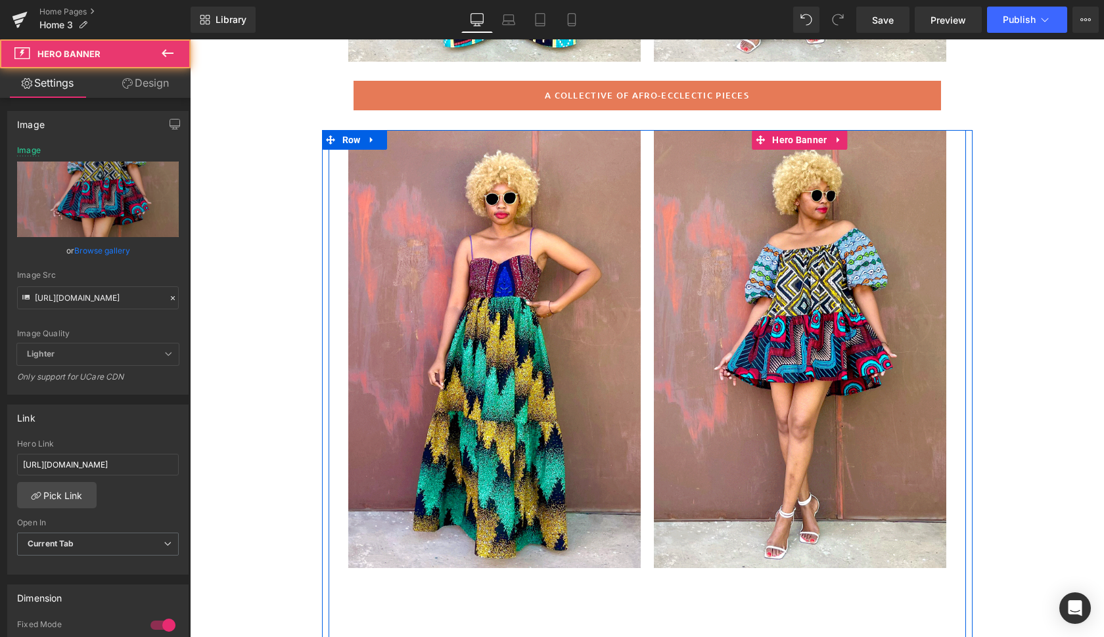
click at [713, 288] on div at bounding box center [800, 349] width 292 height 438
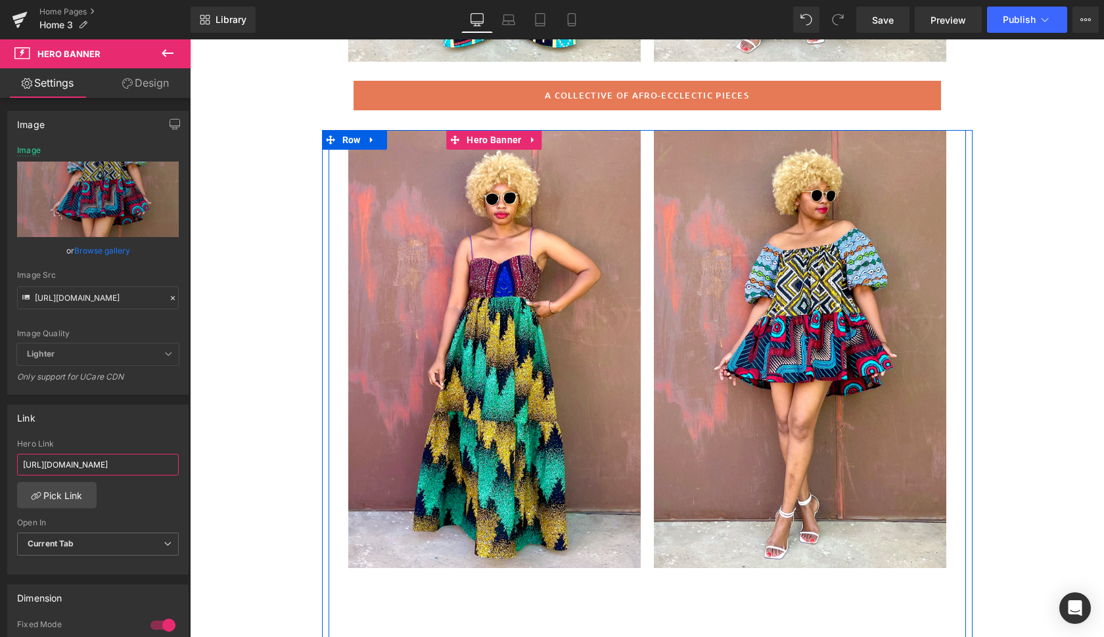
drag, startPoint x: 210, startPoint y: 503, endPoint x: 346, endPoint y: 476, distance: 139.3
paste input "lomthunzi-dress-boho"
type input "[URL][DOMAIN_NAME]"
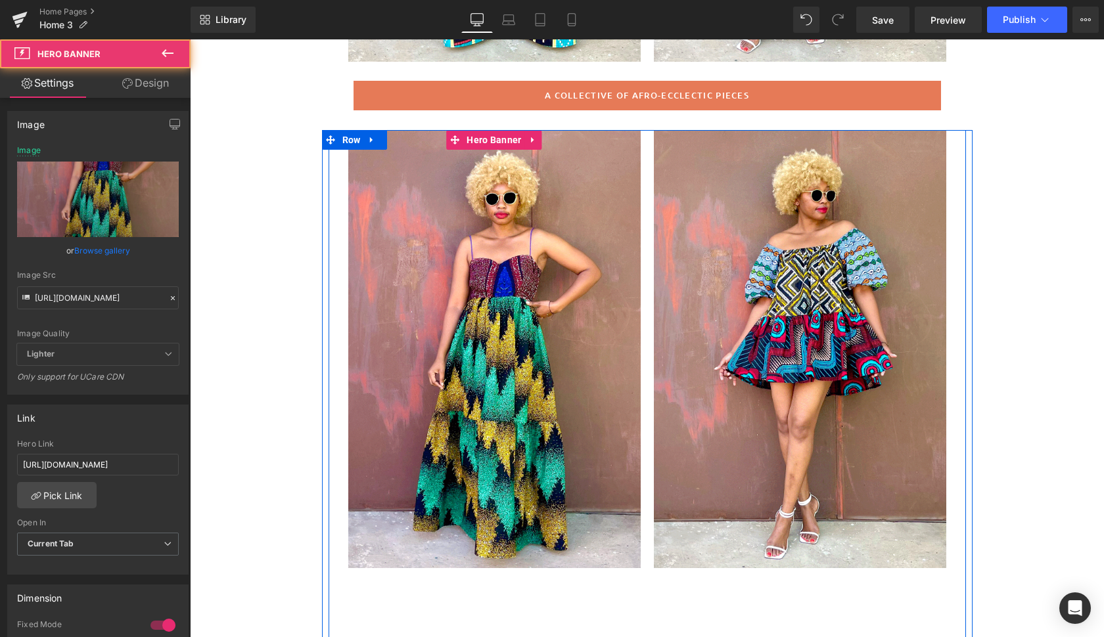
click at [611, 369] on div at bounding box center [494, 349] width 292 height 438
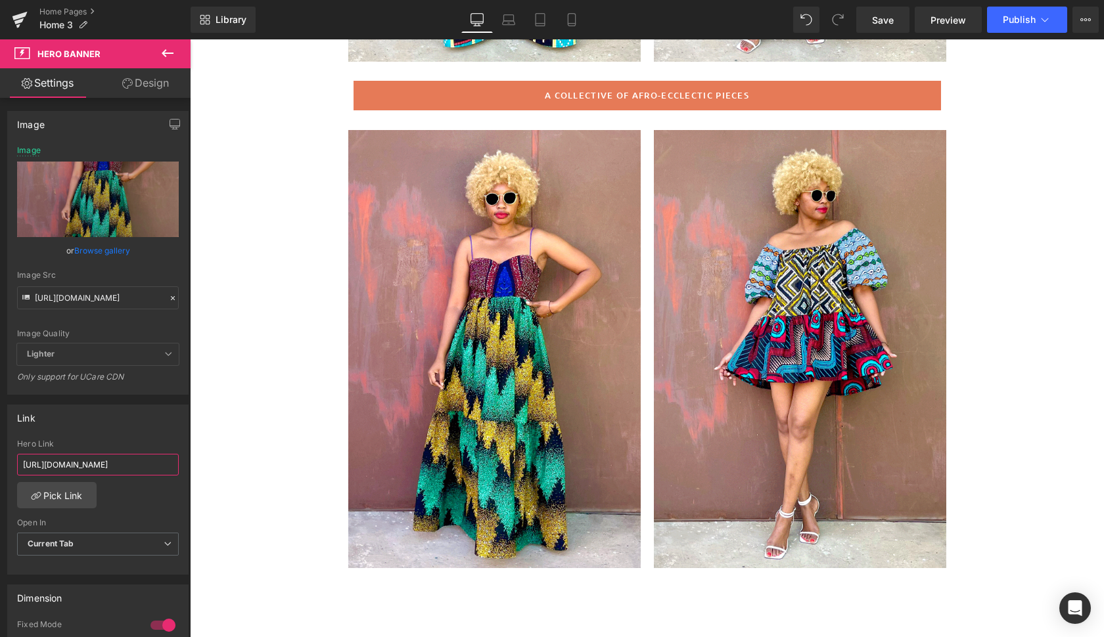
drag, startPoint x: 208, startPoint y: 502, endPoint x: 313, endPoint y: 468, distance: 110.5
paste input "amina-cut-out-dress-copy-1"
type input "[URL][DOMAIN_NAME]"
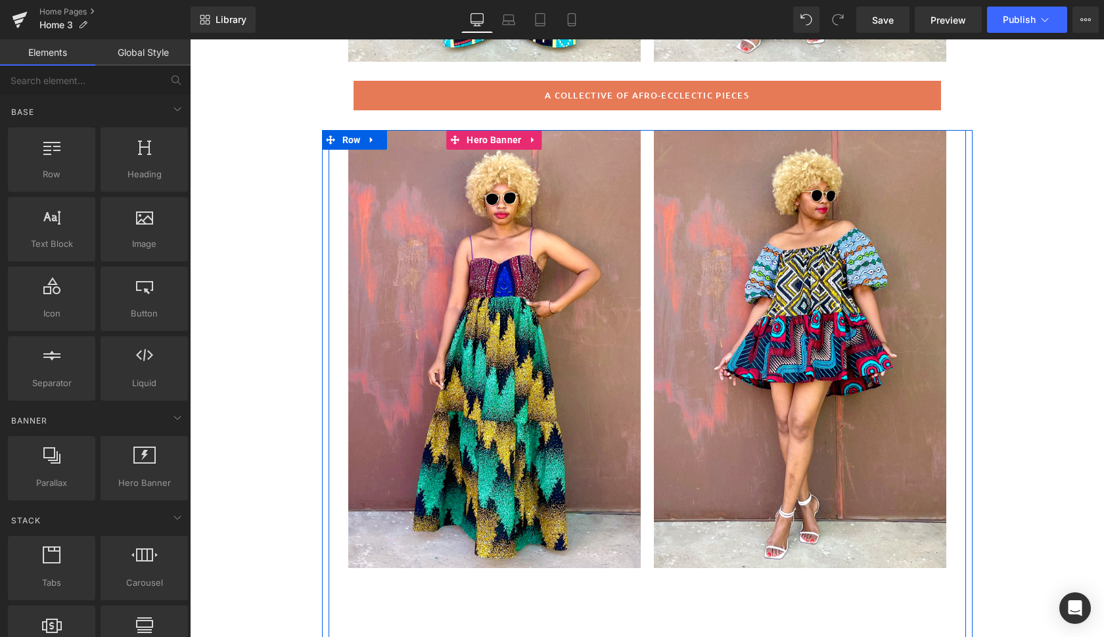
click at [533, 396] on div at bounding box center [494, 349] width 292 height 438
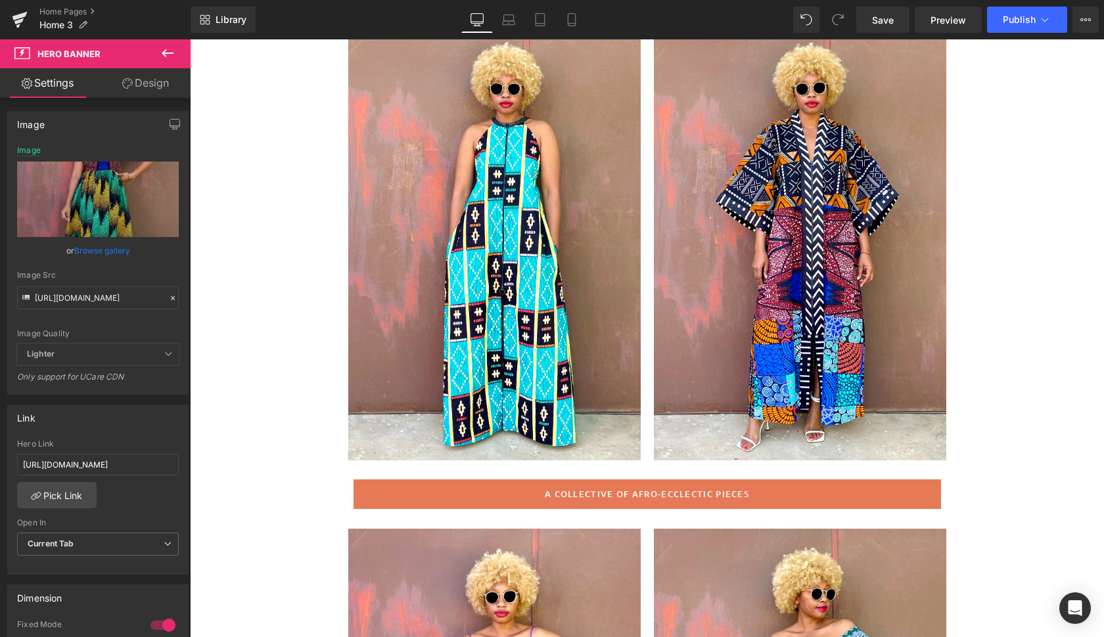
scroll to position [143, 0]
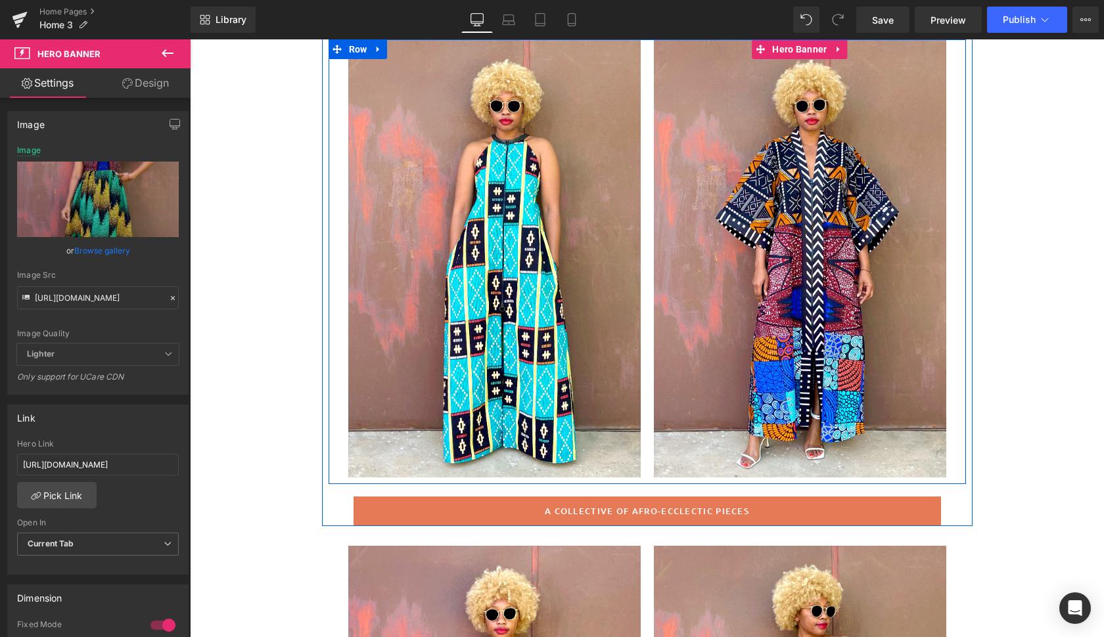
click at [689, 348] on div at bounding box center [800, 258] width 292 height 438
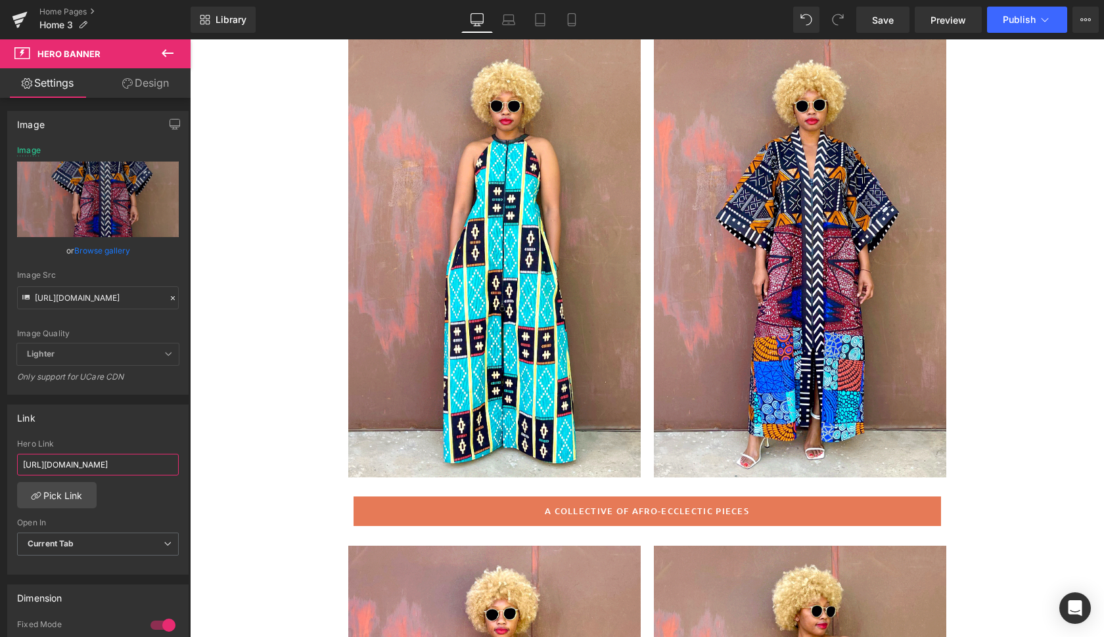
drag, startPoint x: 209, startPoint y: 502, endPoint x: 327, endPoint y: 491, distance: 118.7
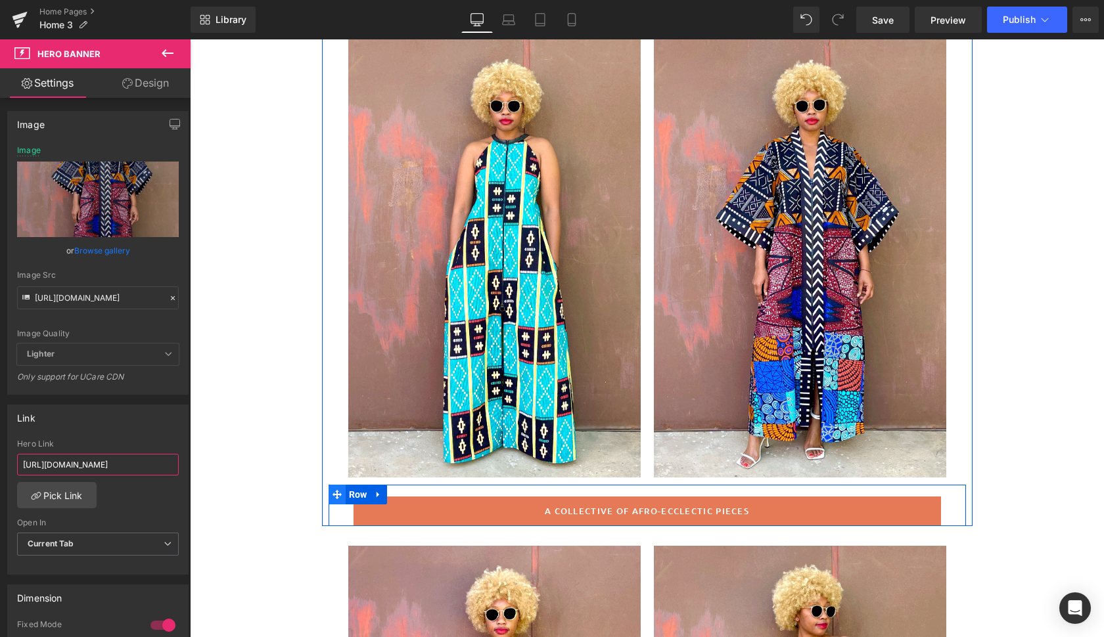
paste input "jika-kimono-pink-crush-copy-1"
type input "[URL][DOMAIN_NAME]"
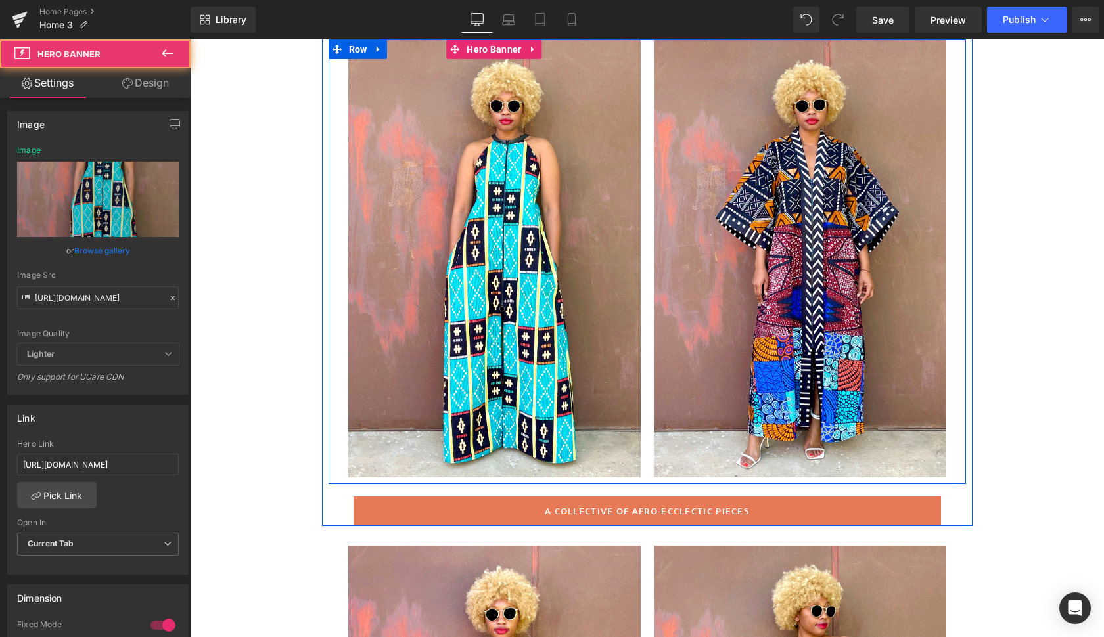
click at [599, 312] on div at bounding box center [494, 258] width 292 height 438
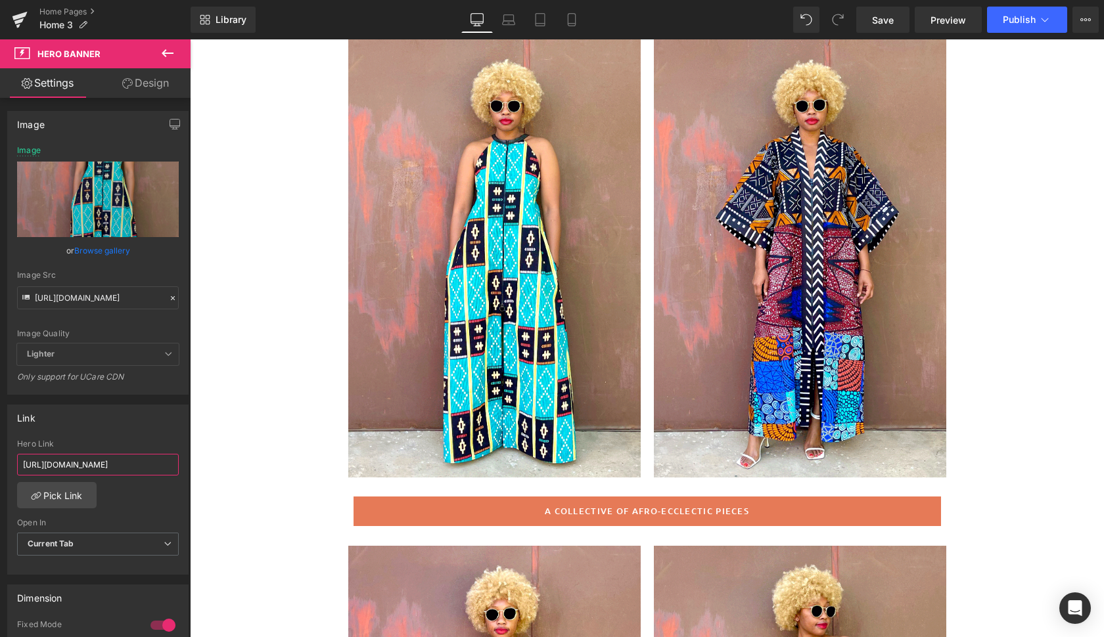
drag, startPoint x: 210, startPoint y: 502, endPoint x: 286, endPoint y: 481, distance: 79.7
paste input "kasongo-halter-dress"
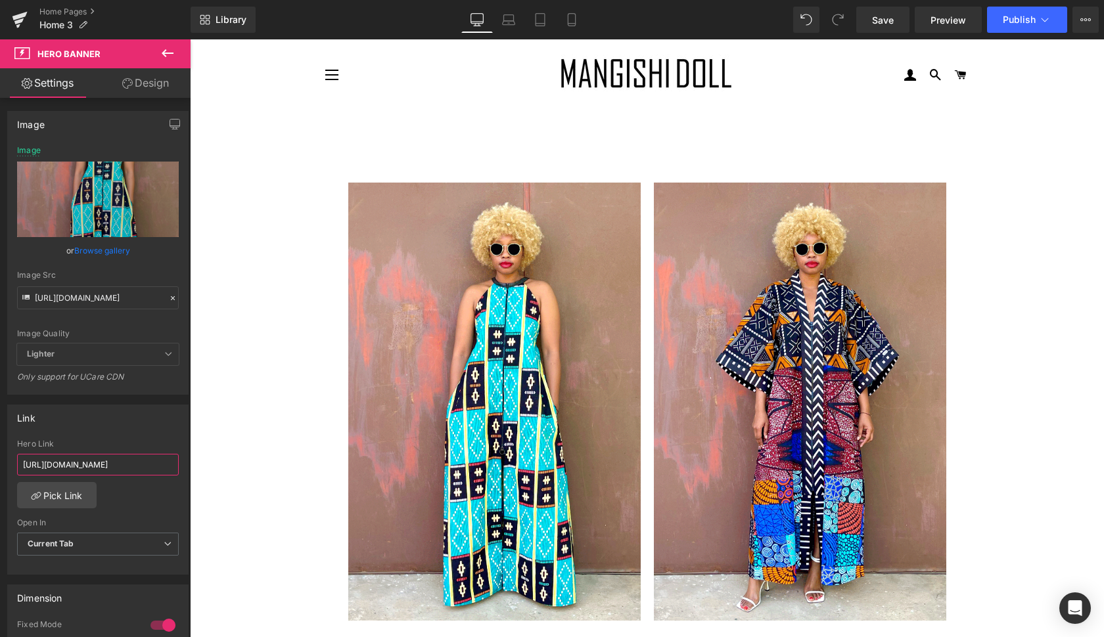
scroll to position [0, 0]
type input "[URL][DOMAIN_NAME]"
click at [1010, 16] on span "Publish" at bounding box center [1018, 19] width 33 height 11
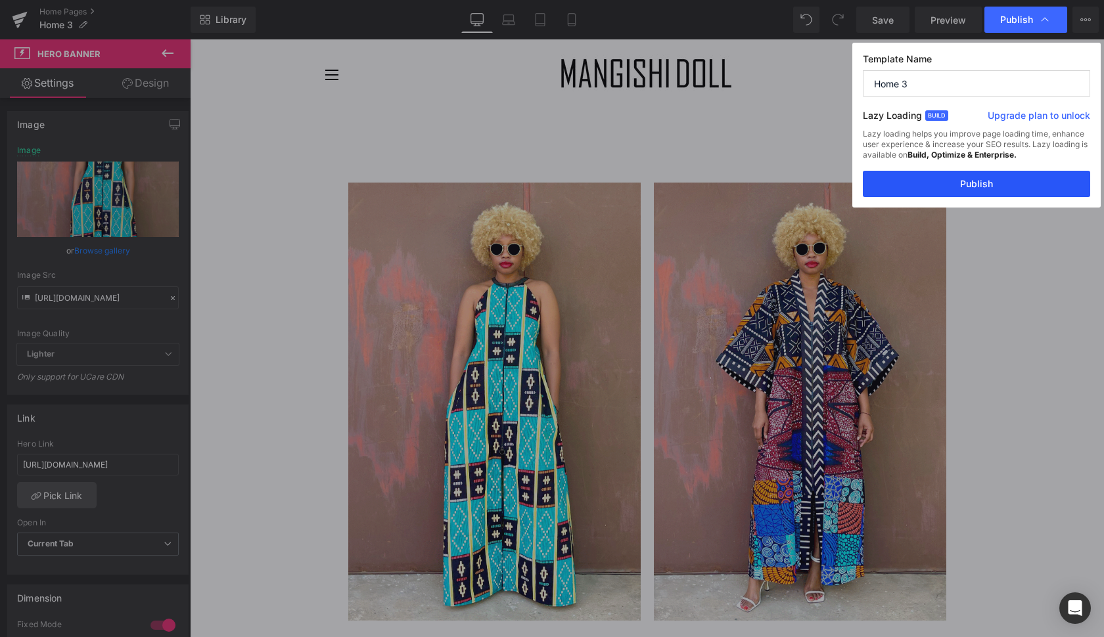
click at [993, 180] on button "Publish" at bounding box center [976, 184] width 227 height 26
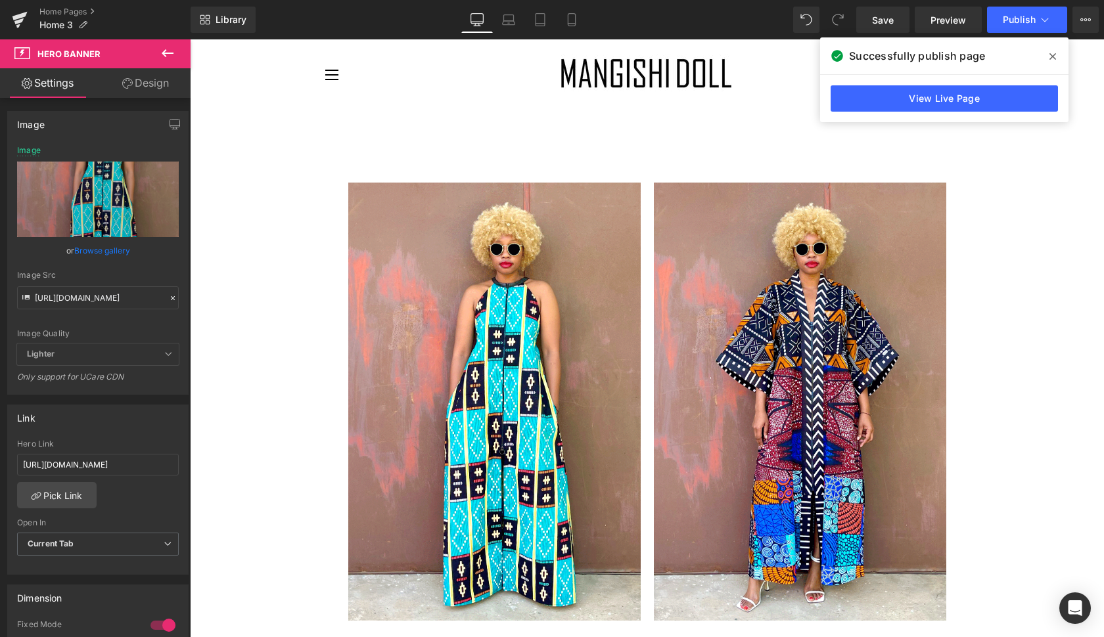
click at [1053, 54] on icon at bounding box center [1052, 56] width 7 height 11
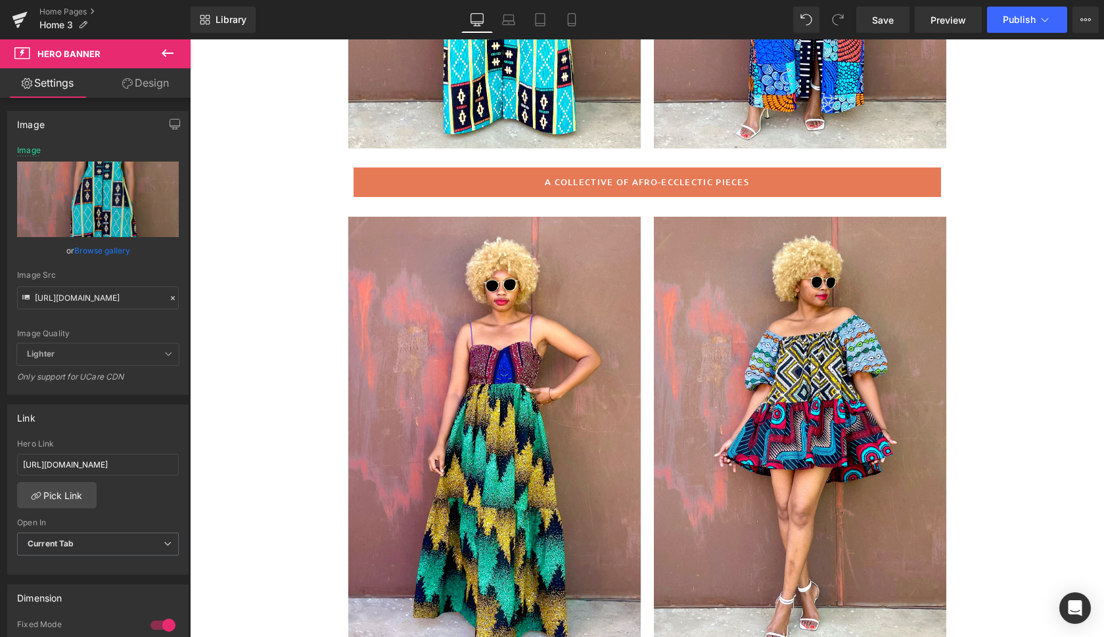
scroll to position [473, 0]
click at [1014, 32] on button "Publish" at bounding box center [1027, 20] width 80 height 26
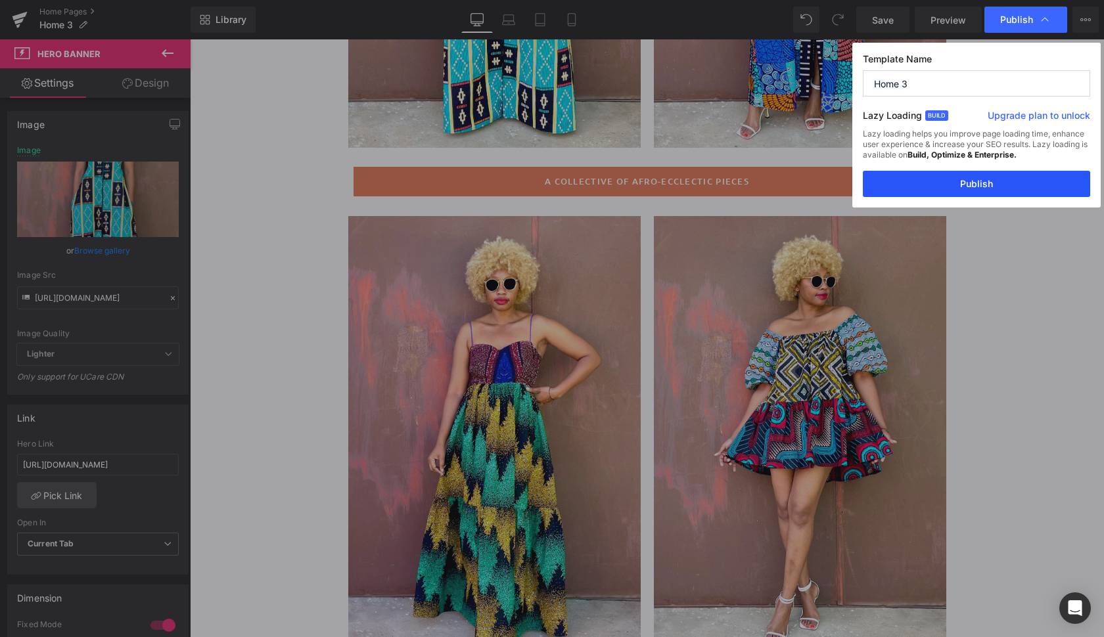
click at [961, 181] on button "Publish" at bounding box center [976, 184] width 227 height 26
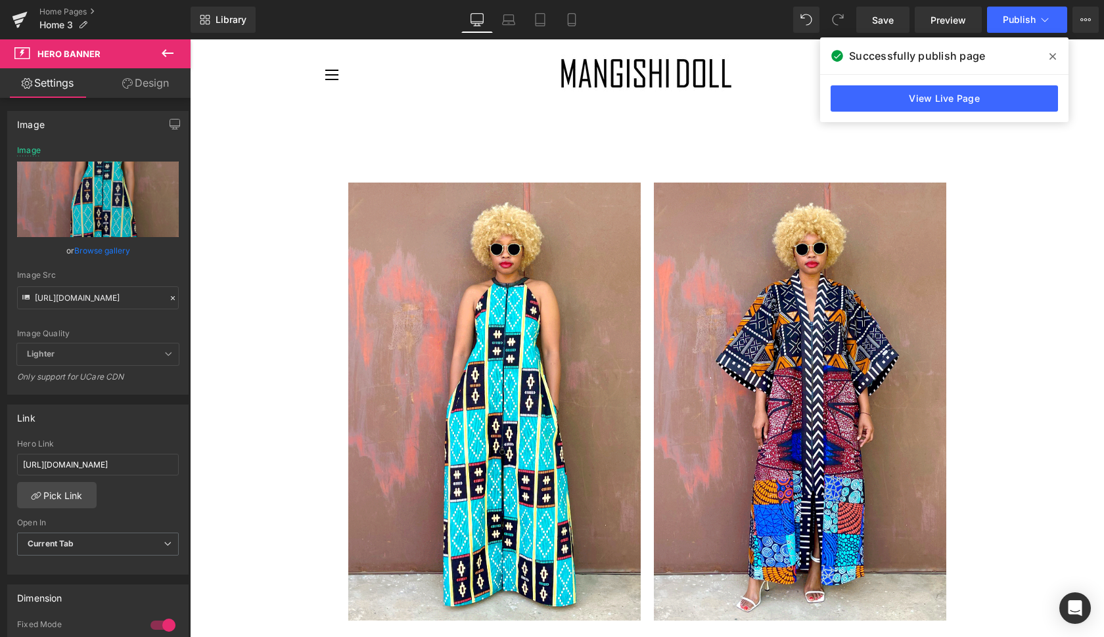
scroll to position [0, 0]
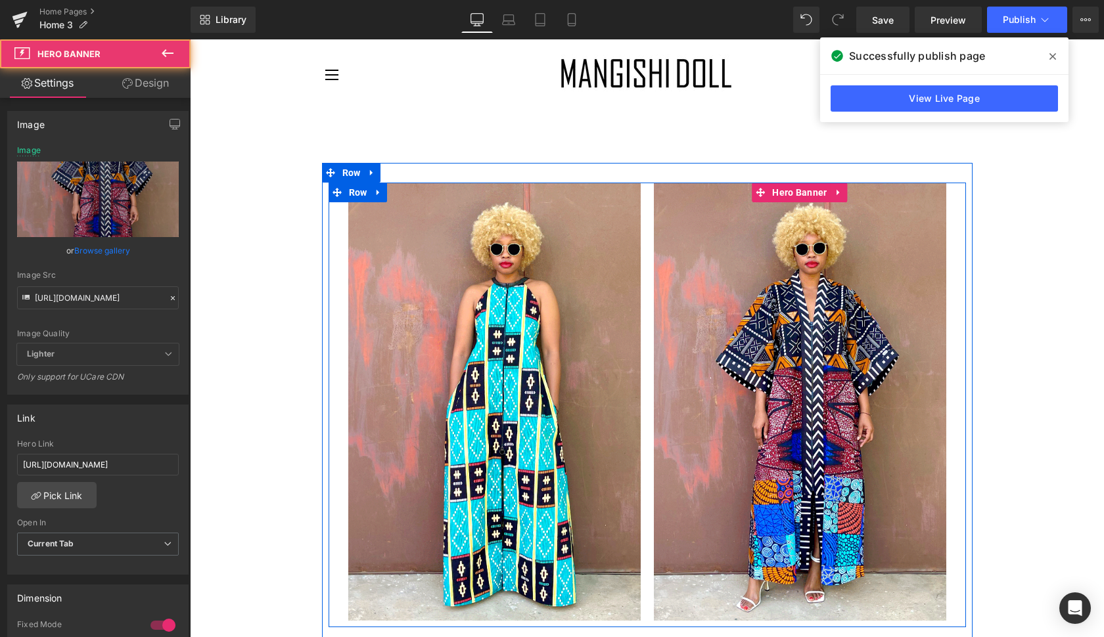
click at [702, 307] on div at bounding box center [800, 402] width 292 height 438
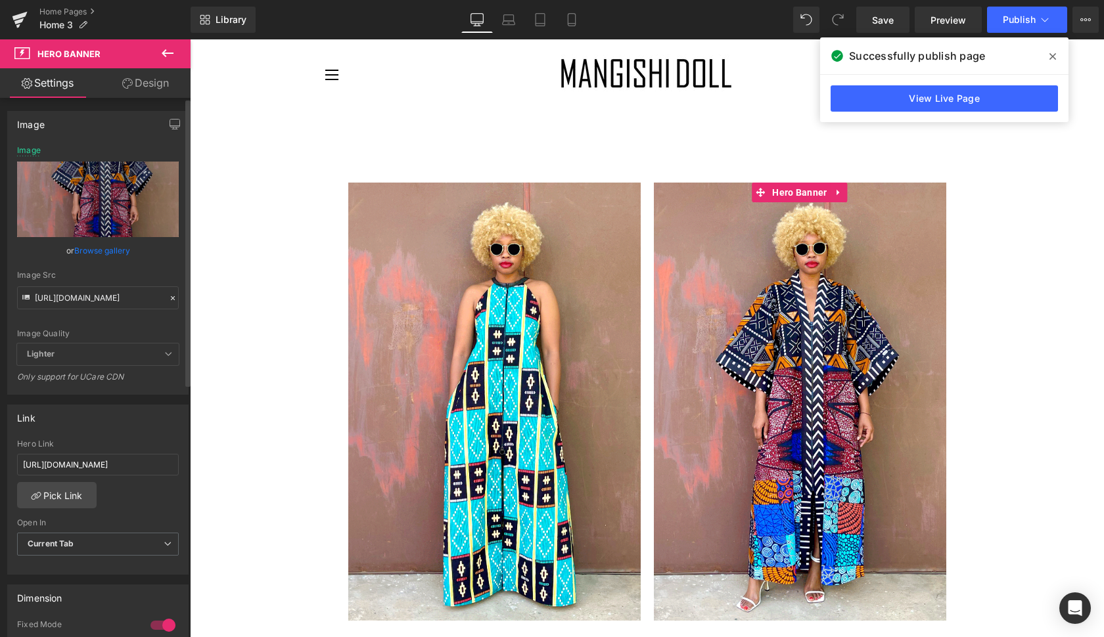
click at [110, 246] on link "Browse gallery" at bounding box center [102, 250] width 56 height 23
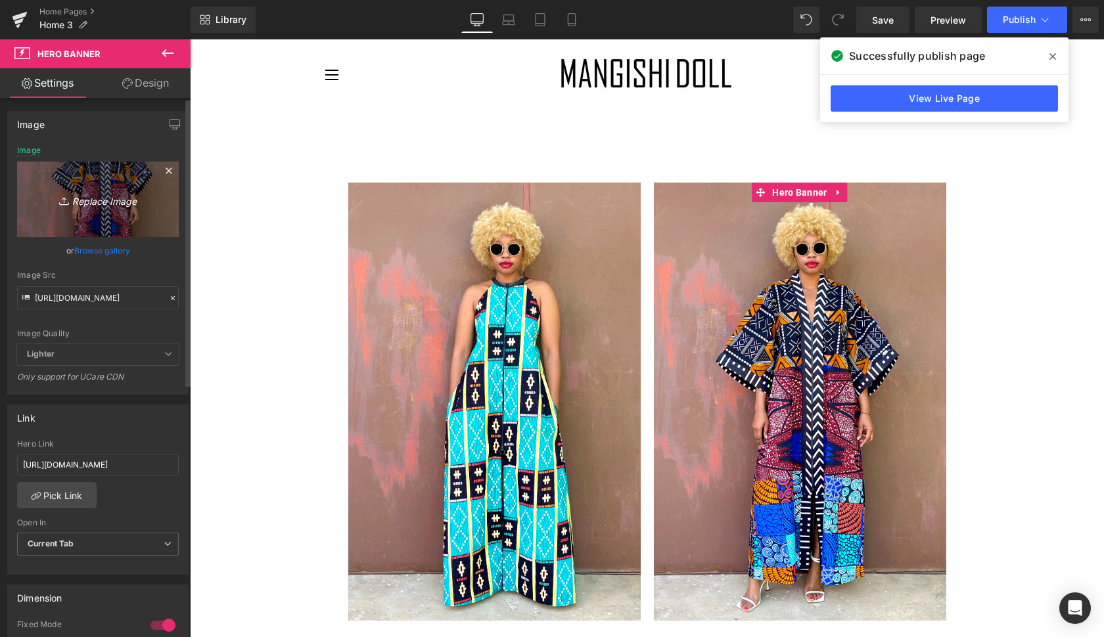
click at [101, 202] on icon "Replace Image" at bounding box center [97, 199] width 105 height 16
type input "C:\fakepath\jose3.gif"
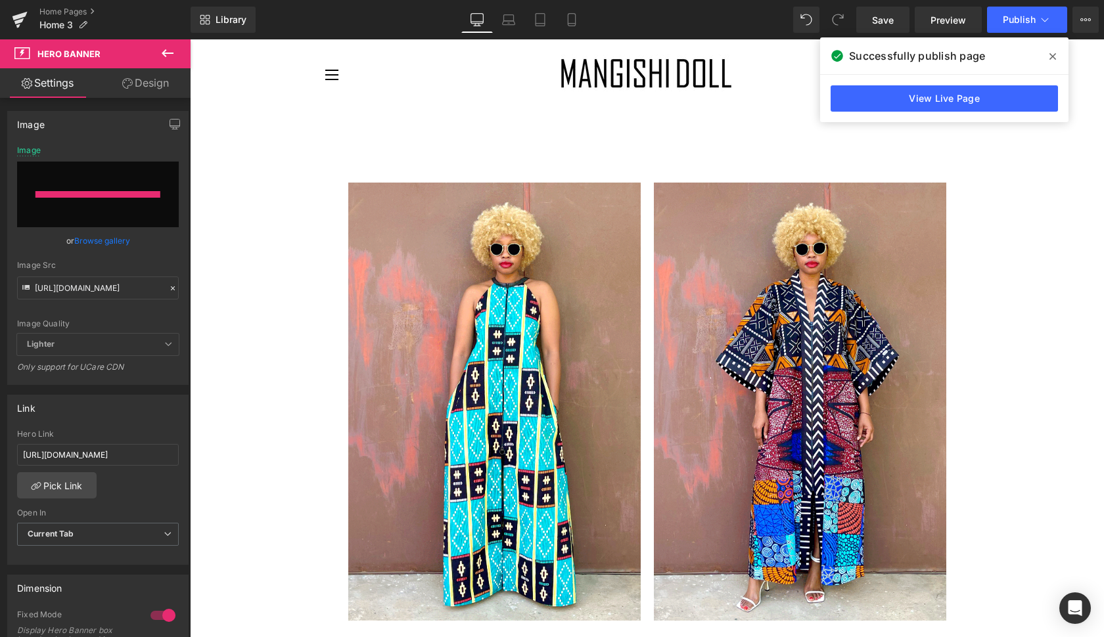
type input "[URL][DOMAIN_NAME]"
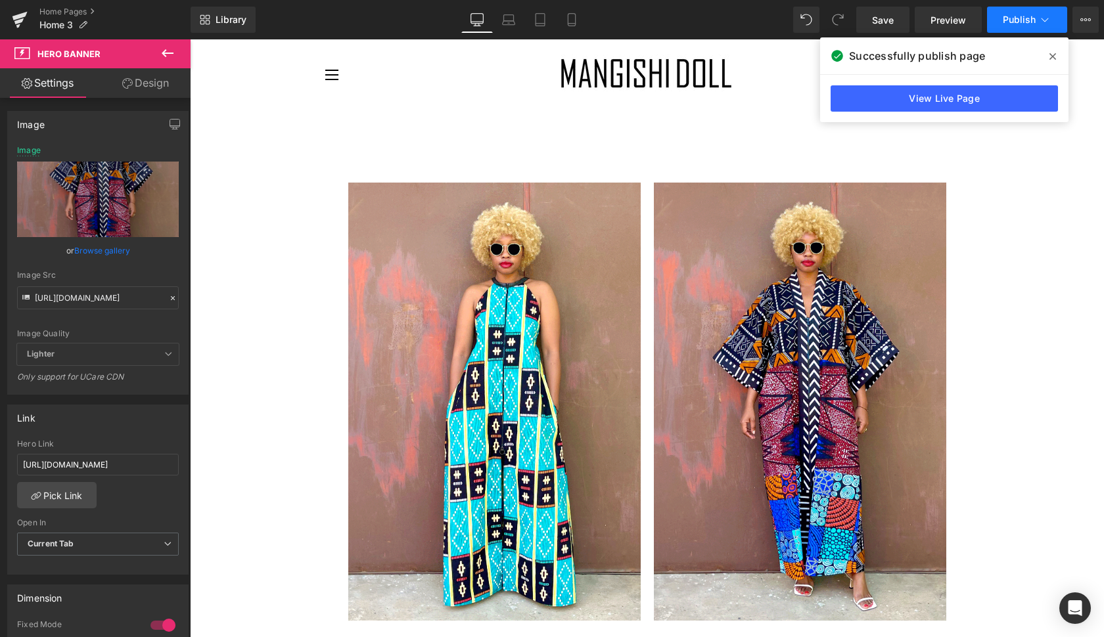
click at [1018, 18] on span "Publish" at bounding box center [1018, 19] width 33 height 11
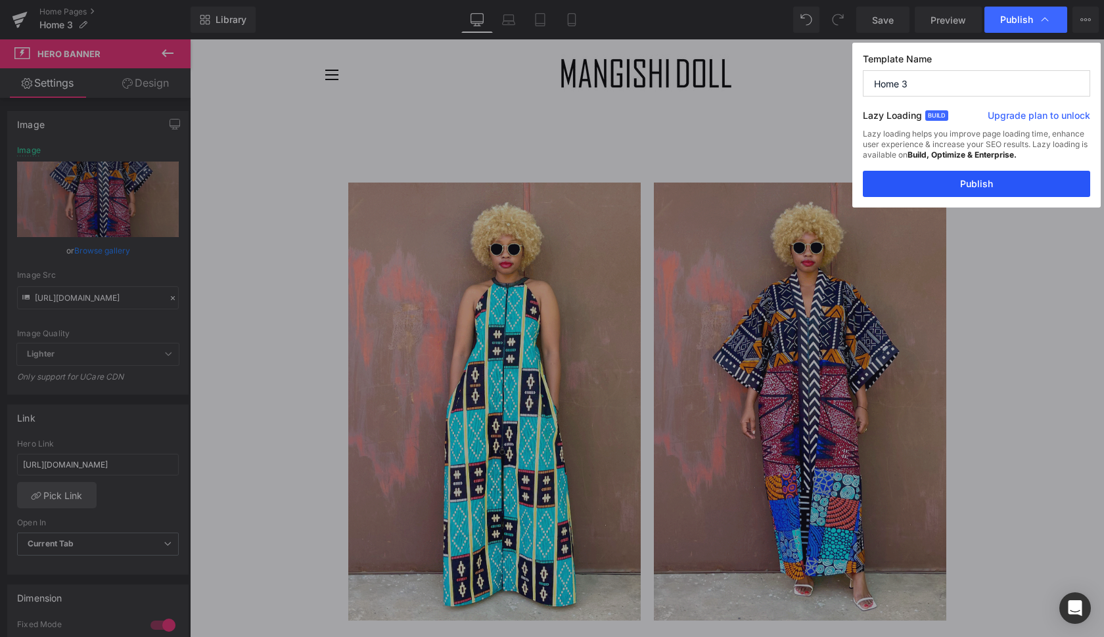
click at [995, 187] on button "Publish" at bounding box center [976, 184] width 227 height 26
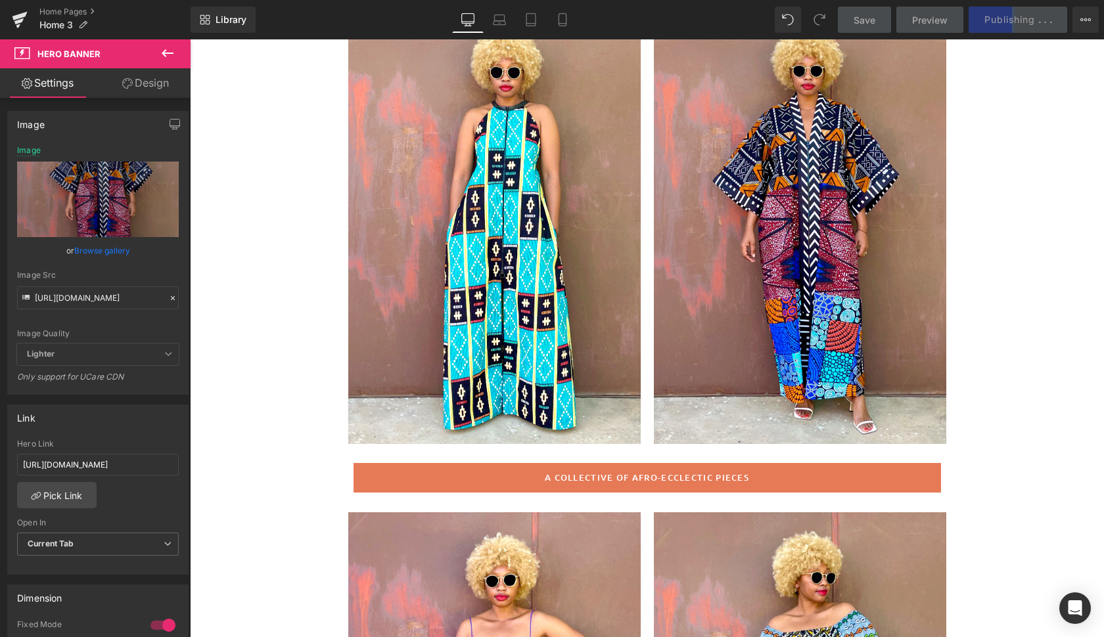
scroll to position [176, 0]
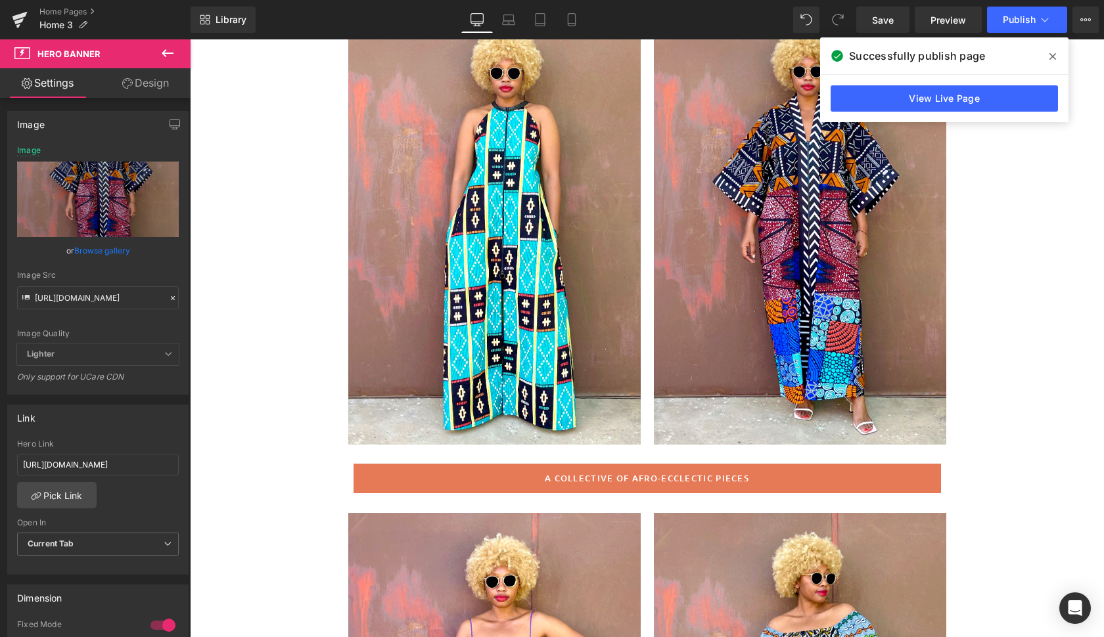
click at [1054, 55] on icon at bounding box center [1052, 56] width 7 height 7
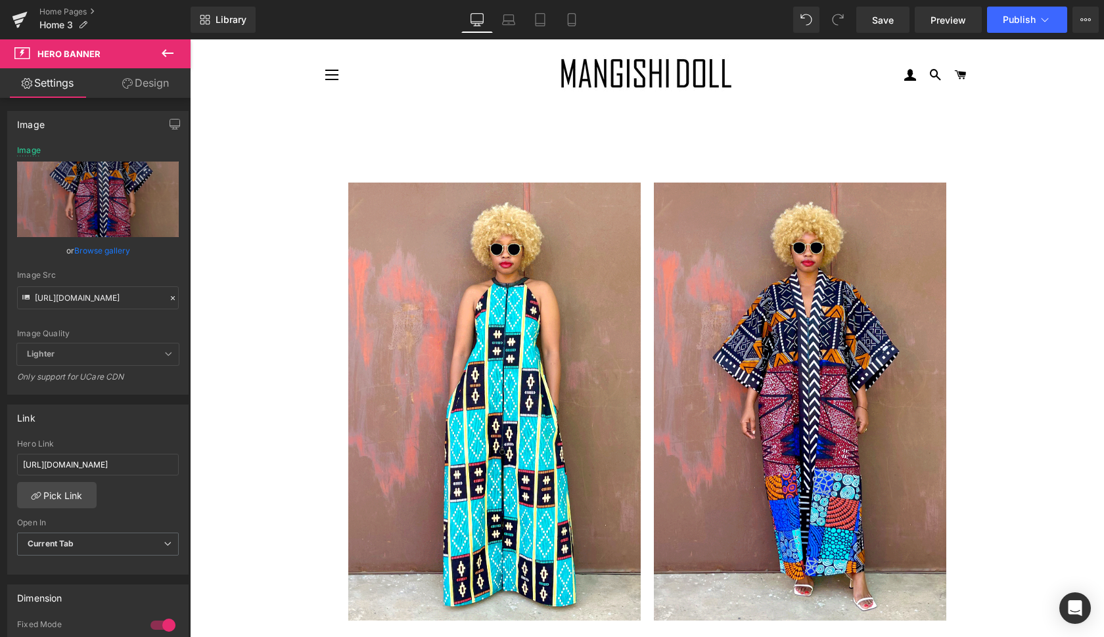
scroll to position [0, 0]
